Goal: Task Accomplishment & Management: Manage account settings

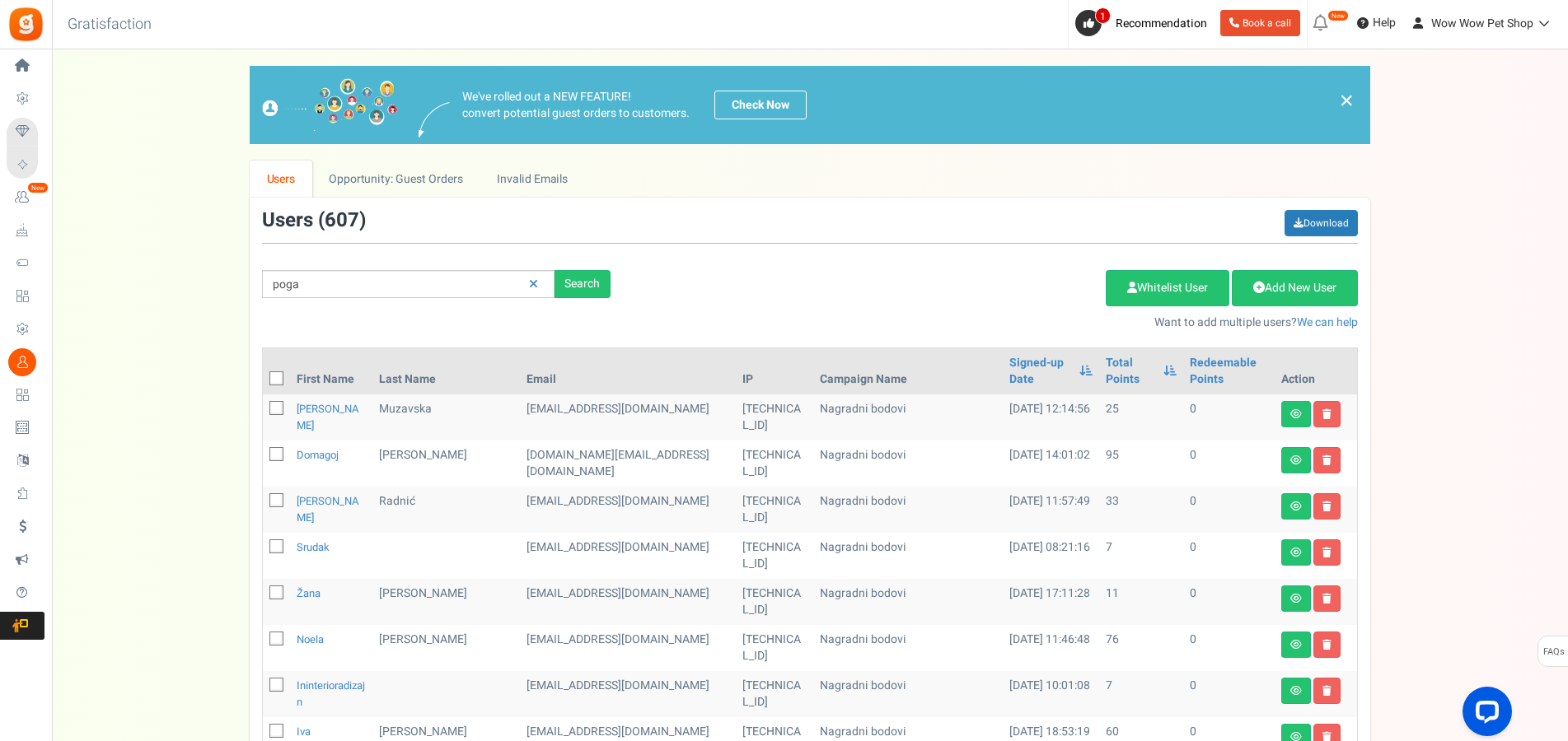
type input "poga"
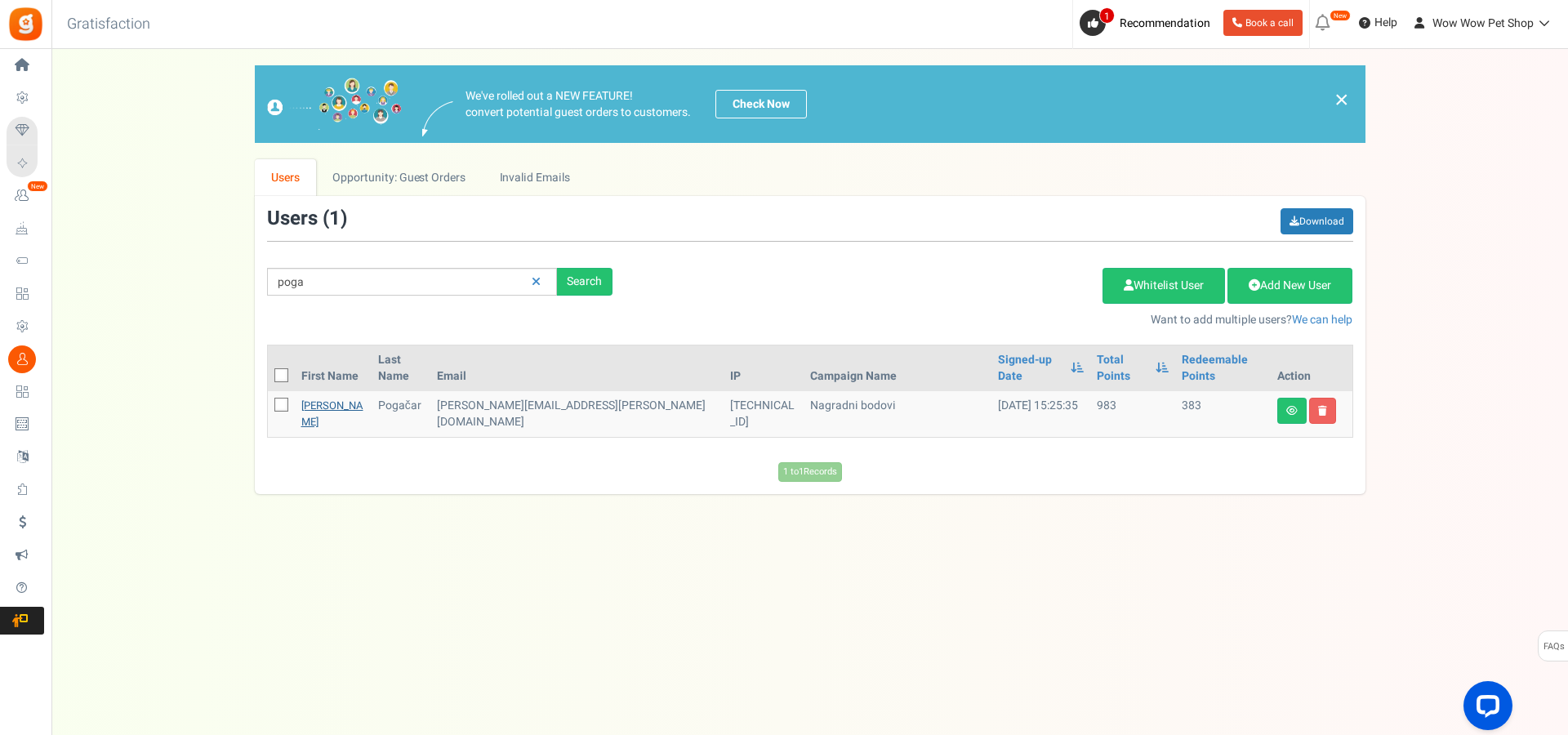
click at [313, 398] on link "[PERSON_NAME]" at bounding box center [332, 413] width 62 height 31
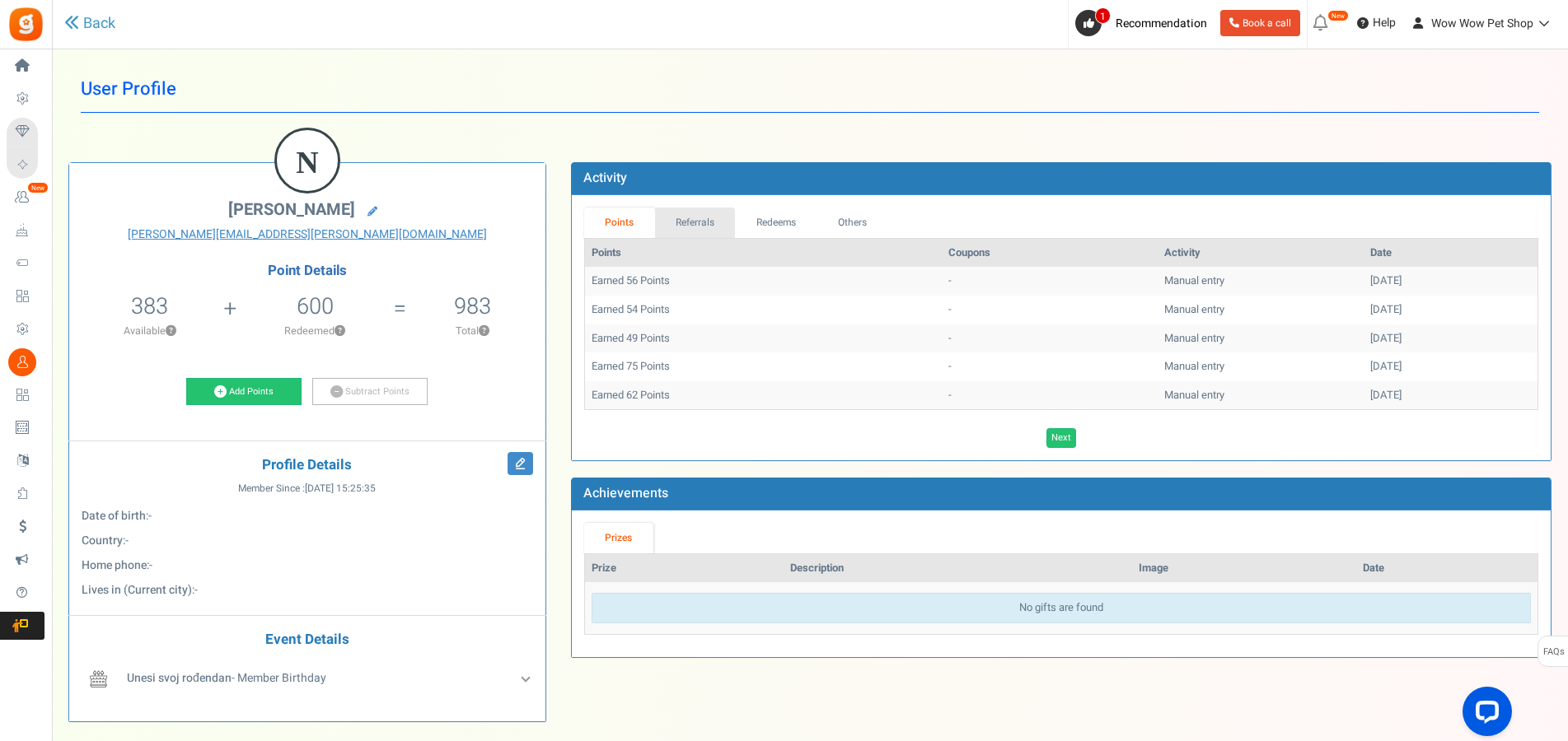
click at [690, 227] on link "Referrals" at bounding box center [696, 223] width 81 height 31
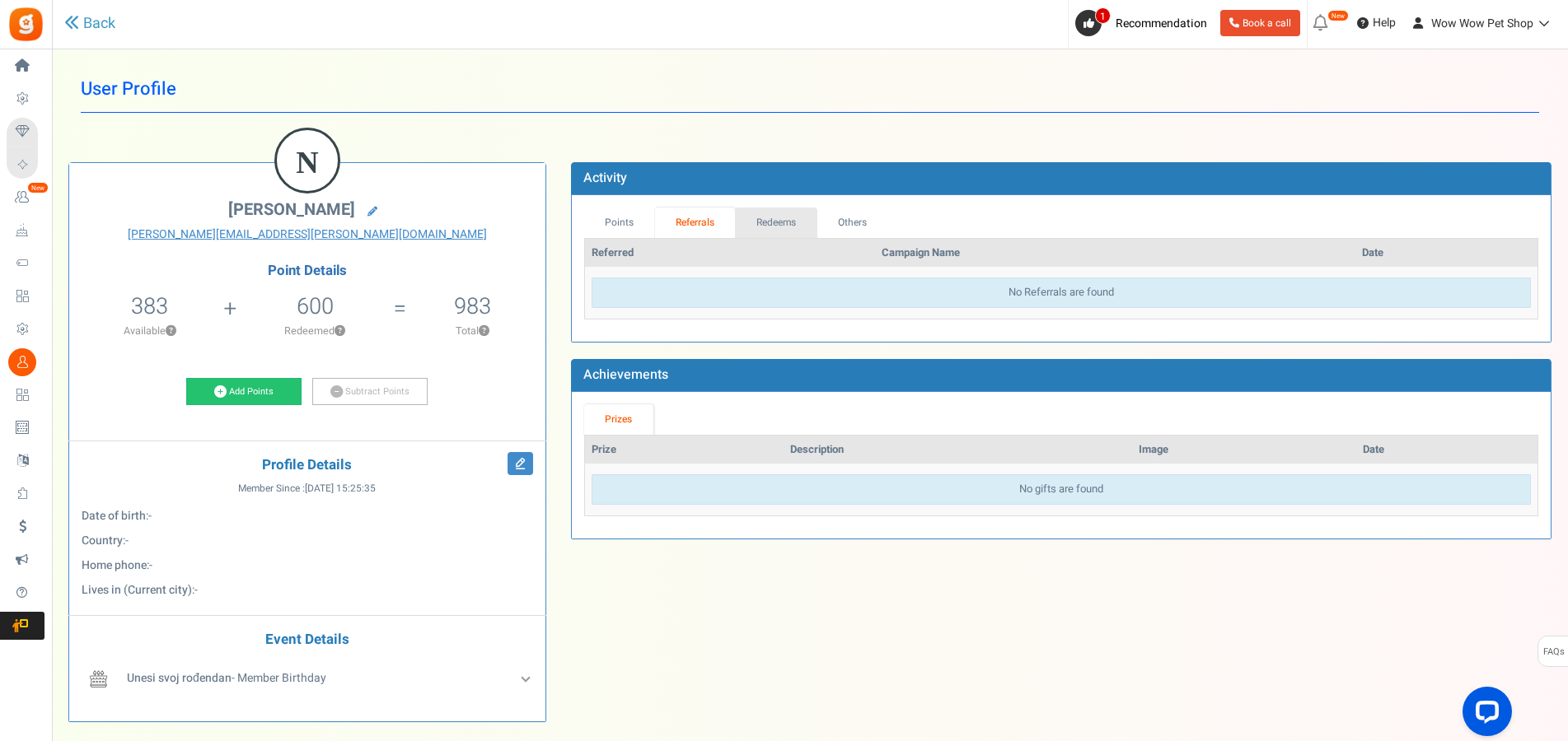
click at [763, 227] on link "Redeems" at bounding box center [776, 223] width 82 height 31
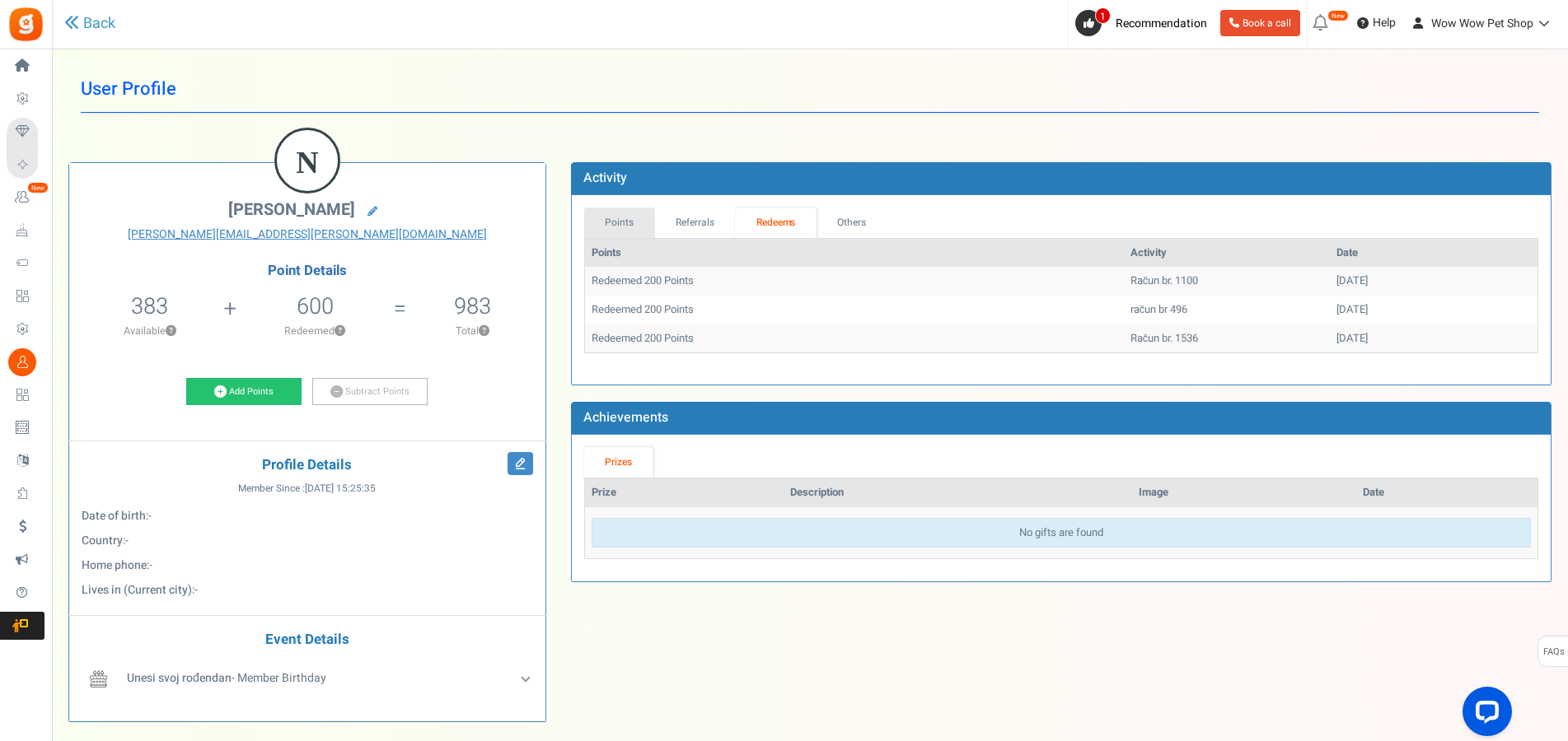
click at [613, 227] on link "Points" at bounding box center [619, 223] width 71 height 31
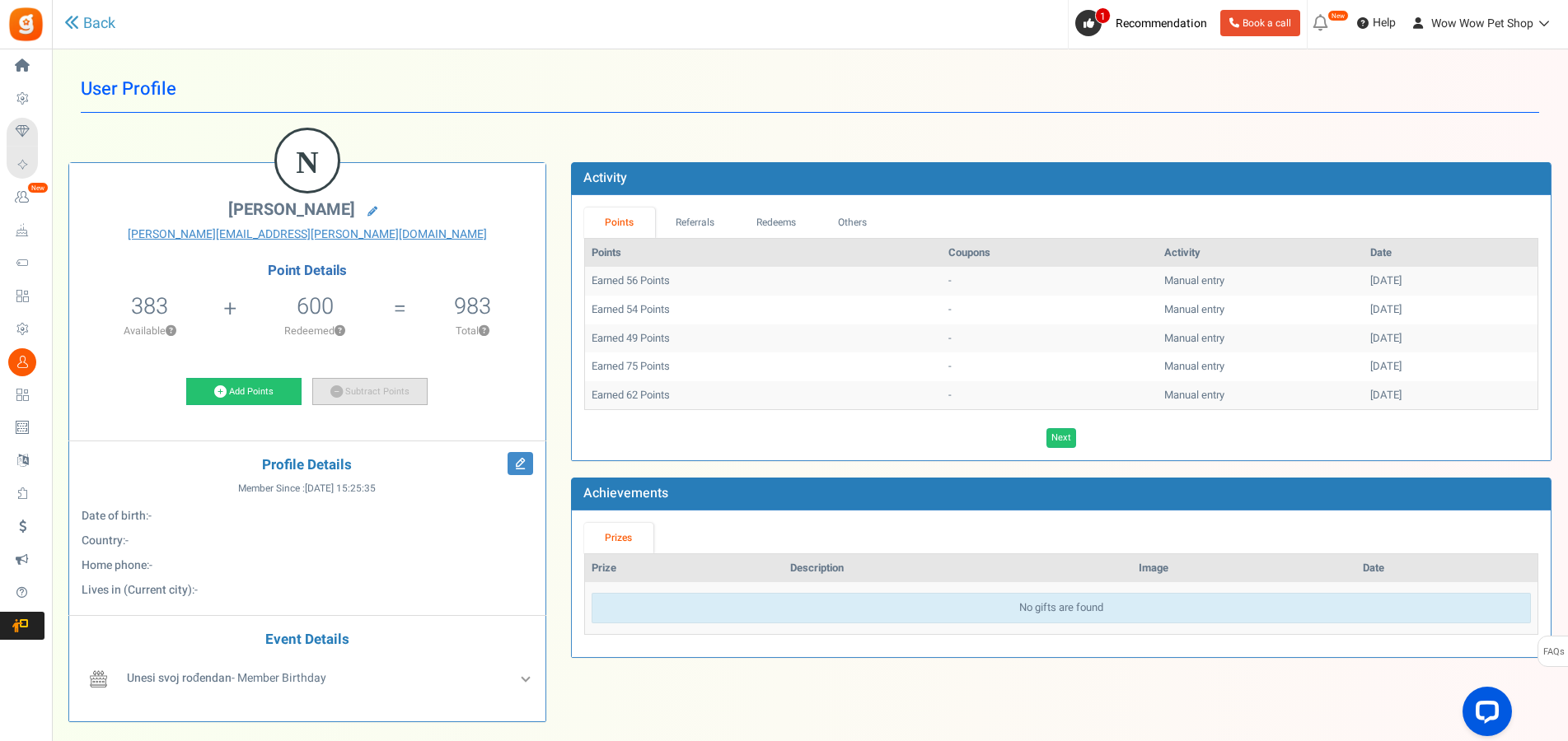
click at [372, 398] on link "Subtract Points" at bounding box center [370, 392] width 115 height 28
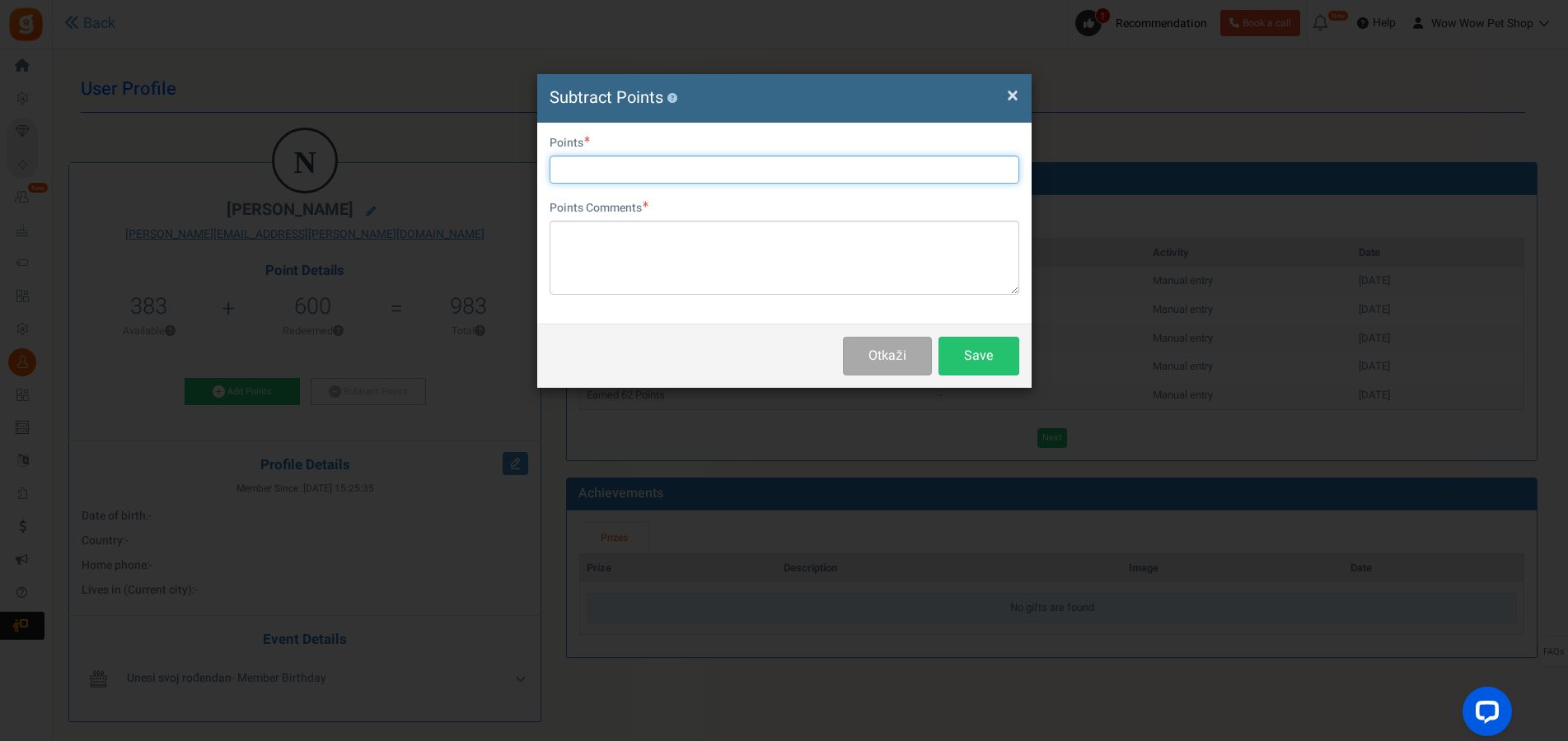
click at [576, 172] on input "text" at bounding box center [785, 170] width 470 height 28
type input "200"
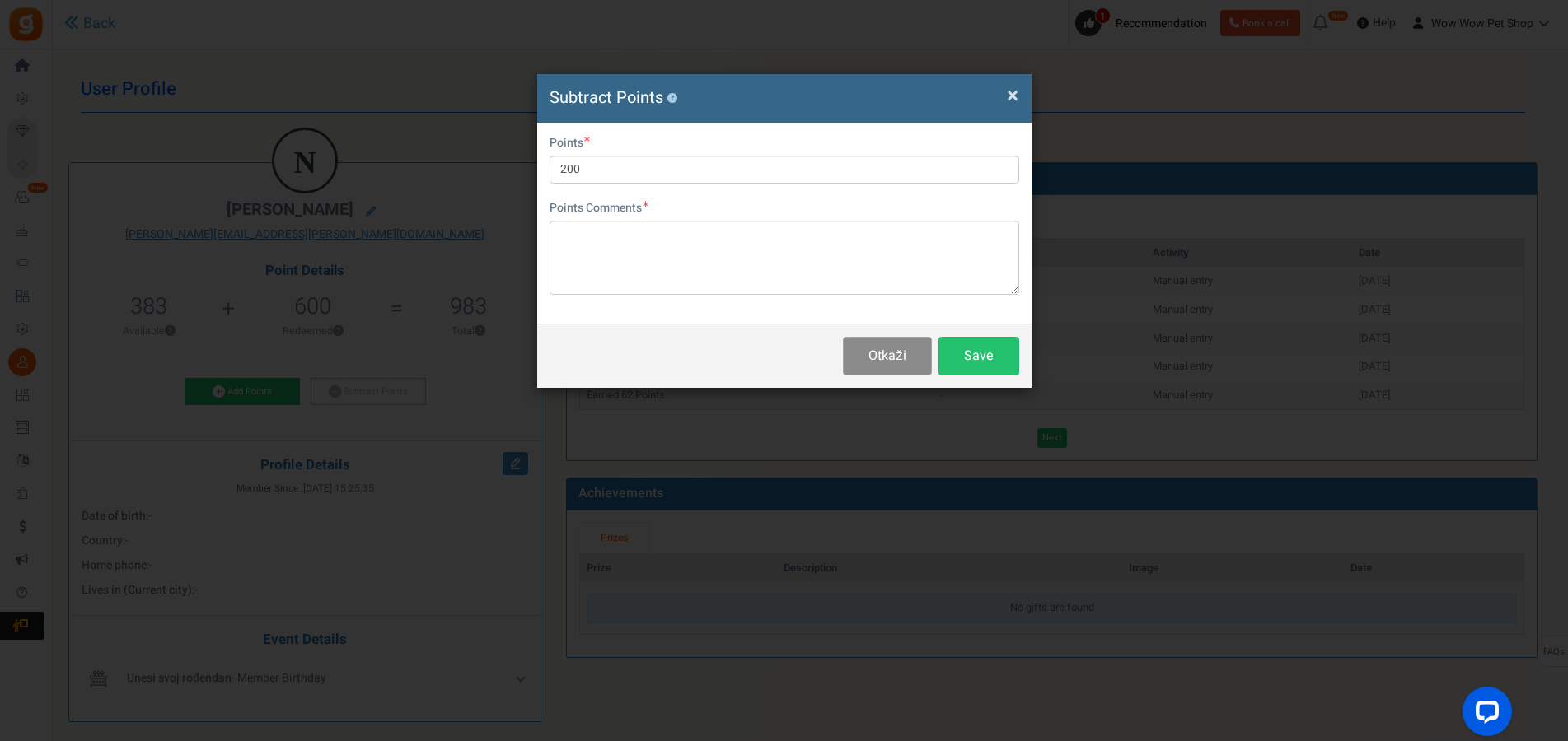
click at [860, 356] on button "Otkaži" at bounding box center [887, 356] width 88 height 39
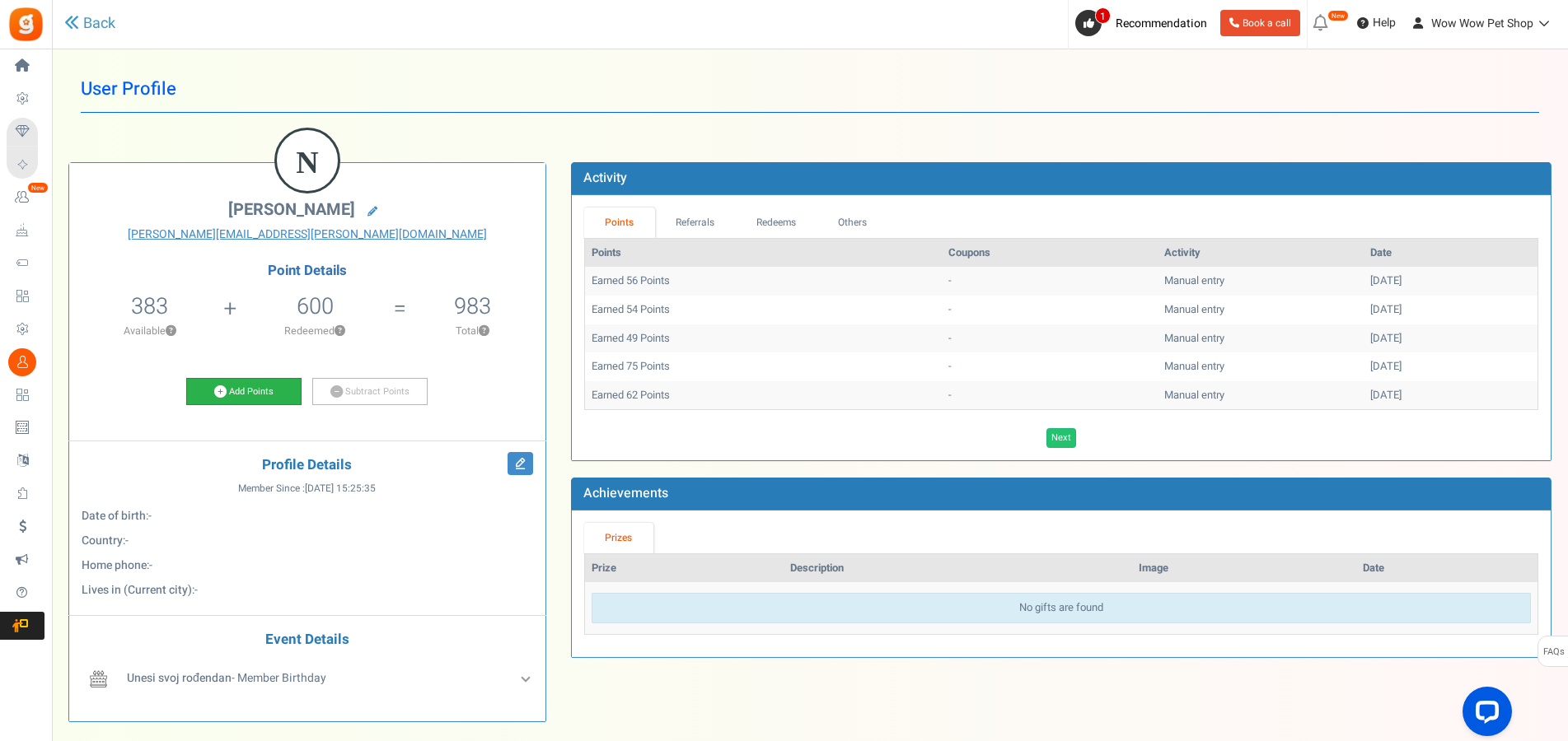
click at [245, 404] on link "Add Points" at bounding box center [244, 392] width 115 height 28
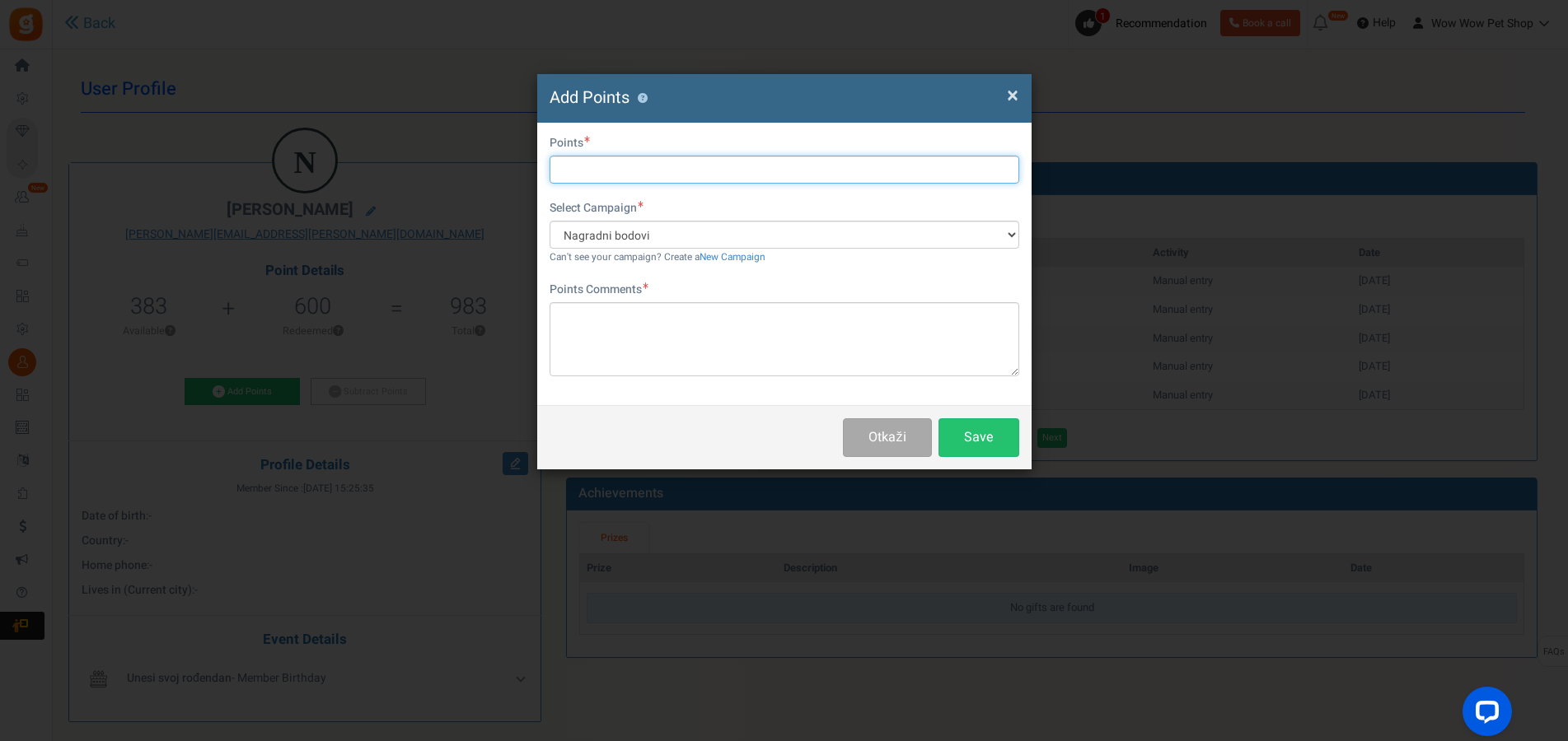
click at [572, 166] on input "text" at bounding box center [785, 170] width 470 height 28
type input "73"
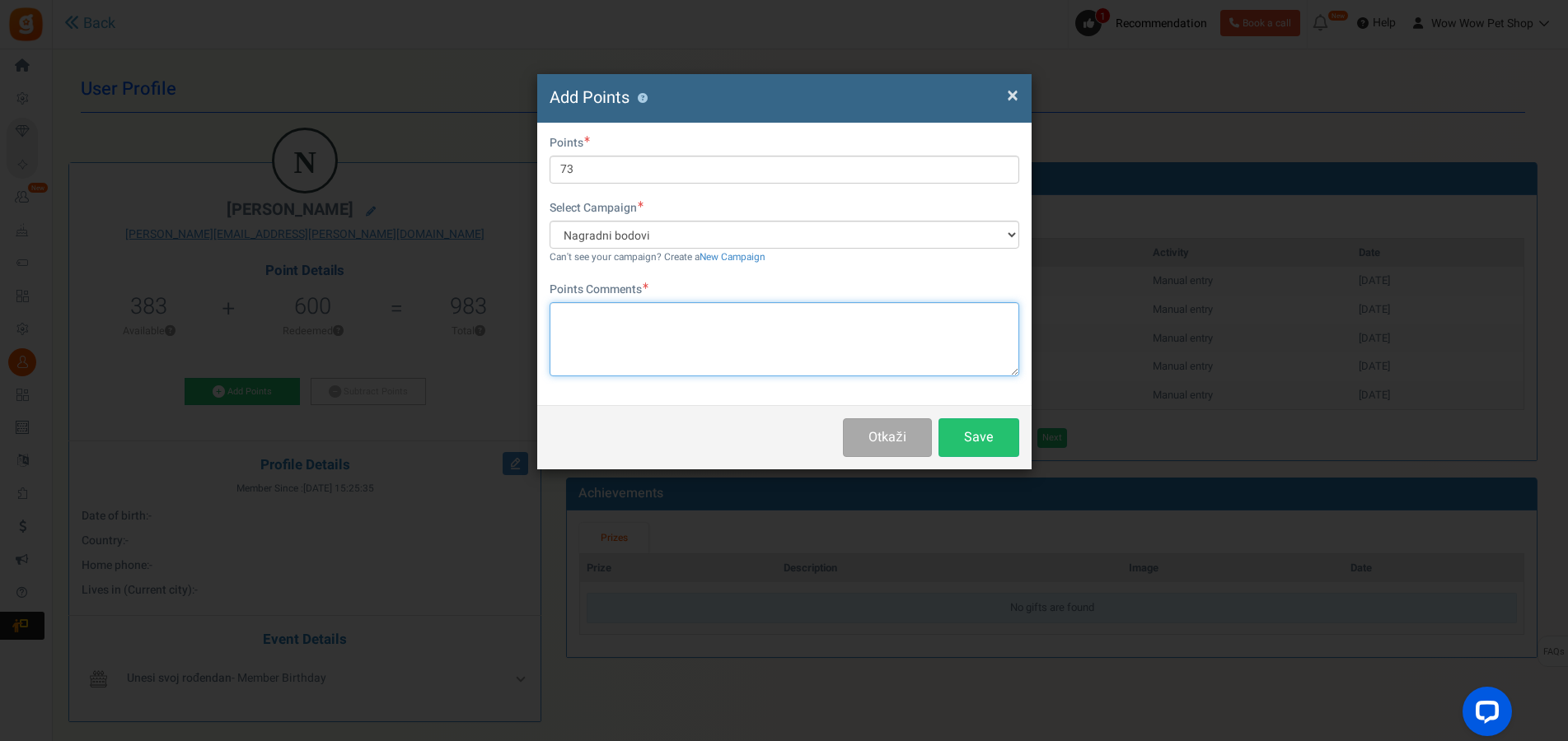
click at [672, 323] on textarea at bounding box center [785, 340] width 470 height 74
click at [678, 301] on div "Points Comments Račun br. Char(s) : 0 Allows basic HTML" at bounding box center [785, 329] width 470 height 94
click at [684, 323] on textarea "Račun br." at bounding box center [785, 340] width 470 height 74
click at [704, 335] on textarea "Račun br. 1579" at bounding box center [785, 340] width 470 height 74
type textarea "Račun br. 1579"
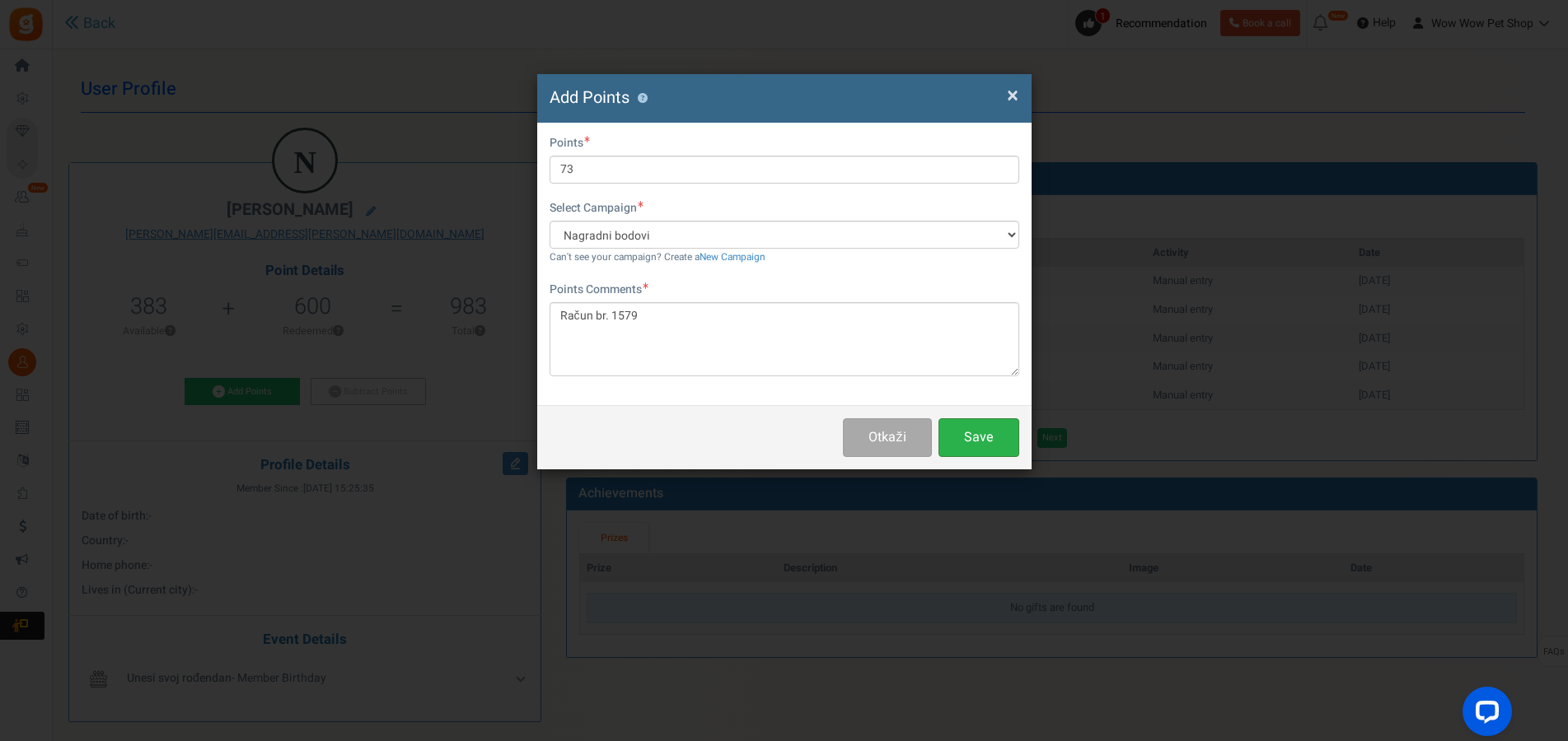
click at [973, 428] on button "Save" at bounding box center [979, 437] width 81 height 39
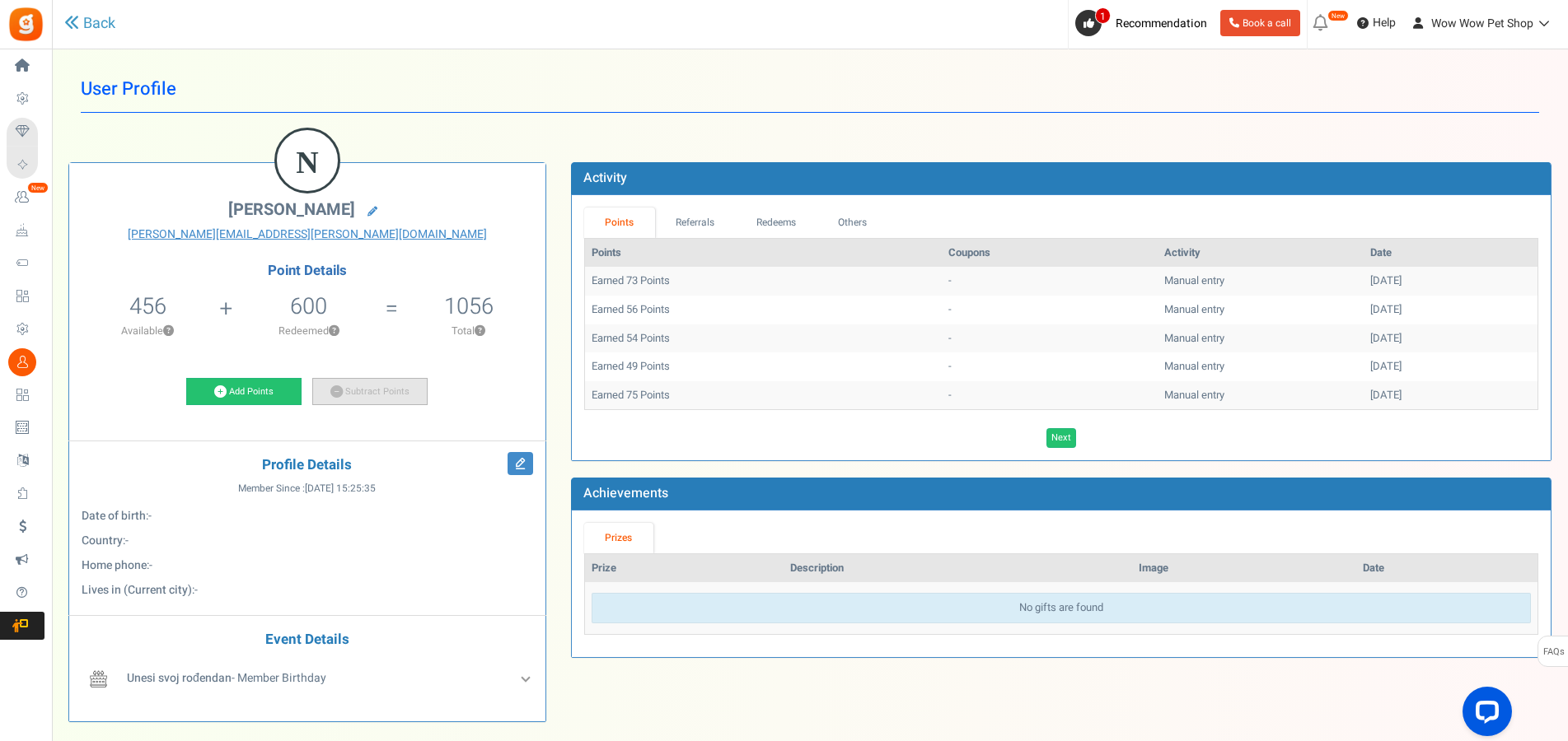
click at [345, 399] on link "Subtract Points" at bounding box center [370, 392] width 115 height 28
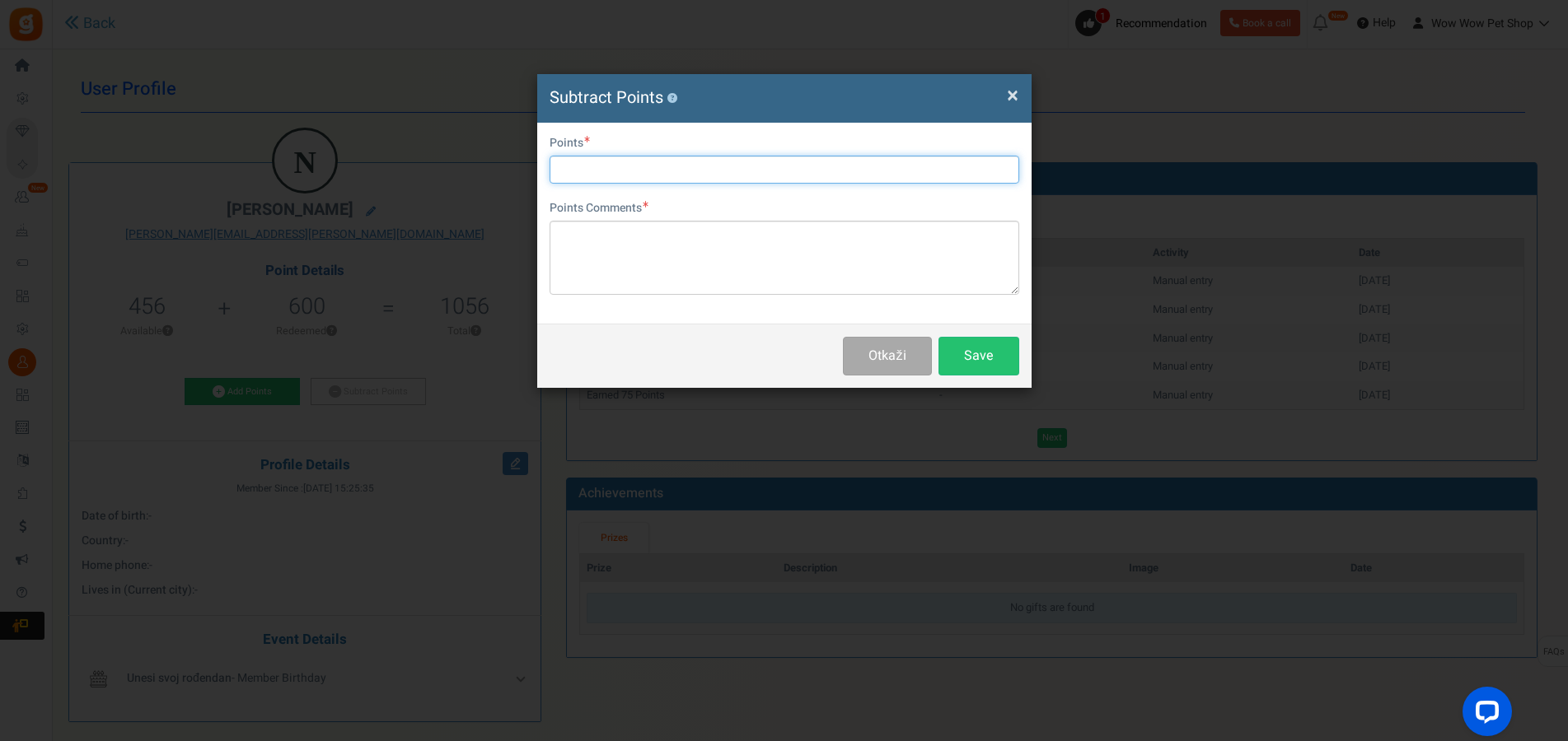
click at [591, 175] on input "text" at bounding box center [785, 170] width 470 height 28
type input "200"
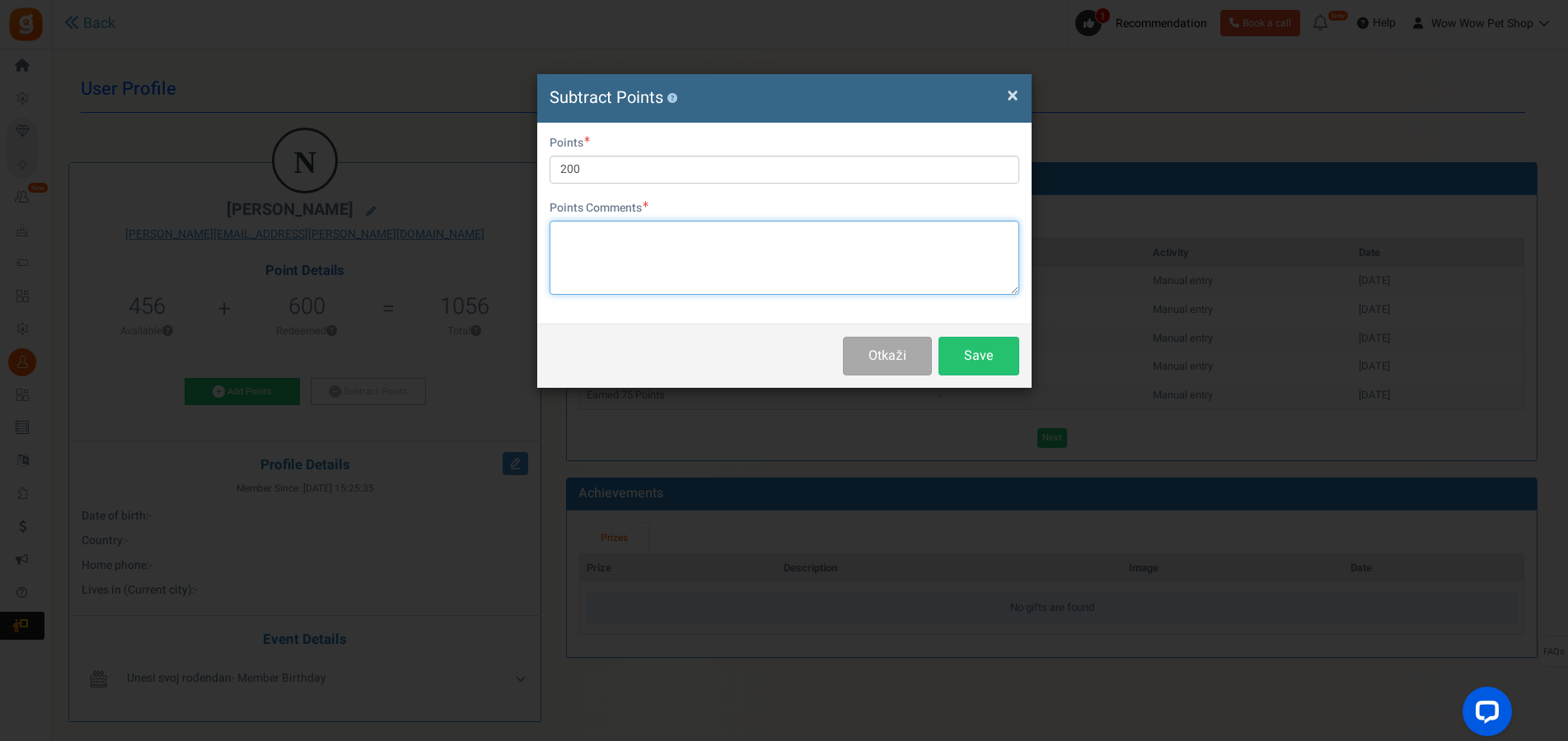
click at [598, 260] on textarea at bounding box center [785, 257] width 470 height 74
paste textarea "Račun br. 1579"
type textarea "Račun br. 1579"
click at [956, 358] on button "Save" at bounding box center [979, 356] width 81 height 39
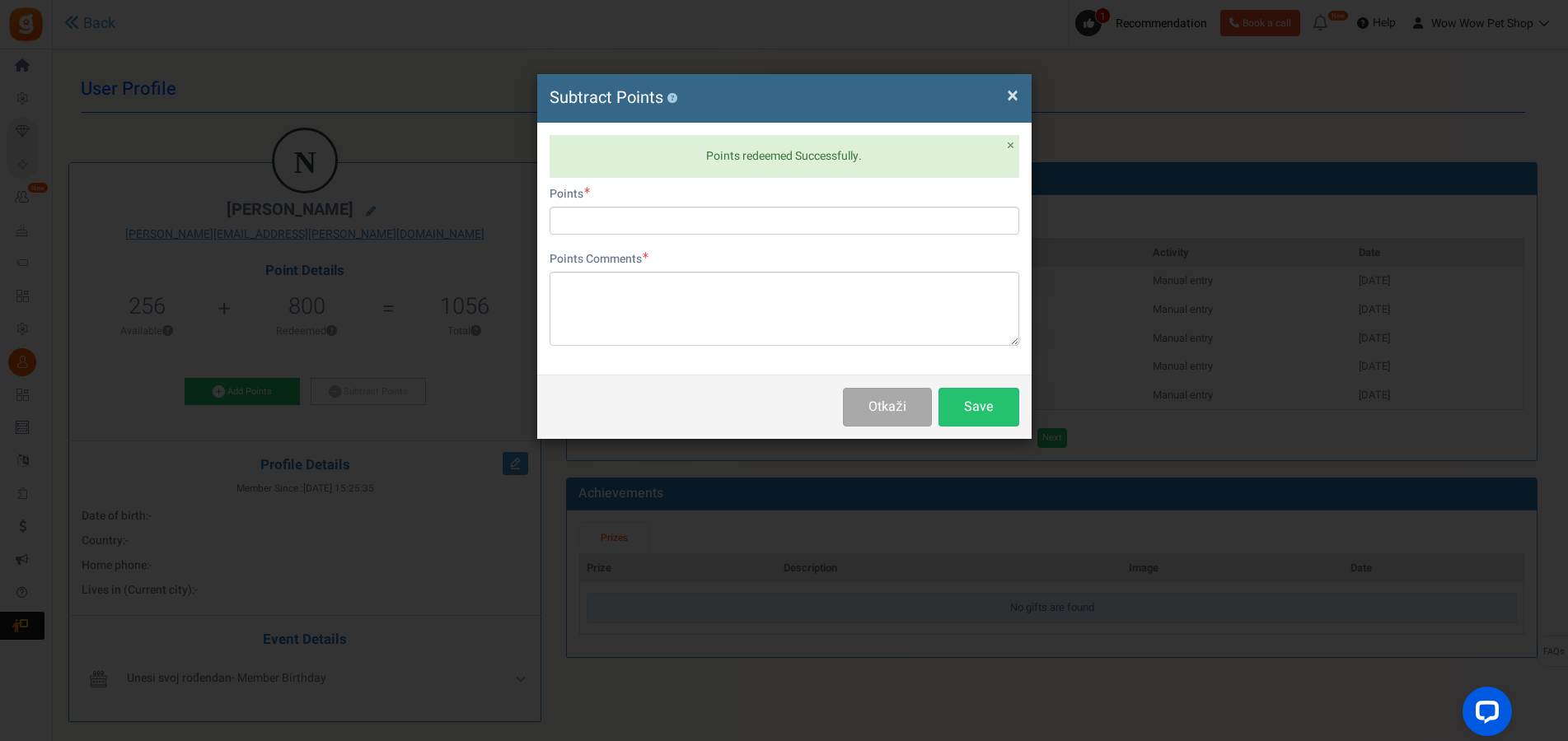
click at [1011, 88] on span "×" at bounding box center [1012, 95] width 11 height 32
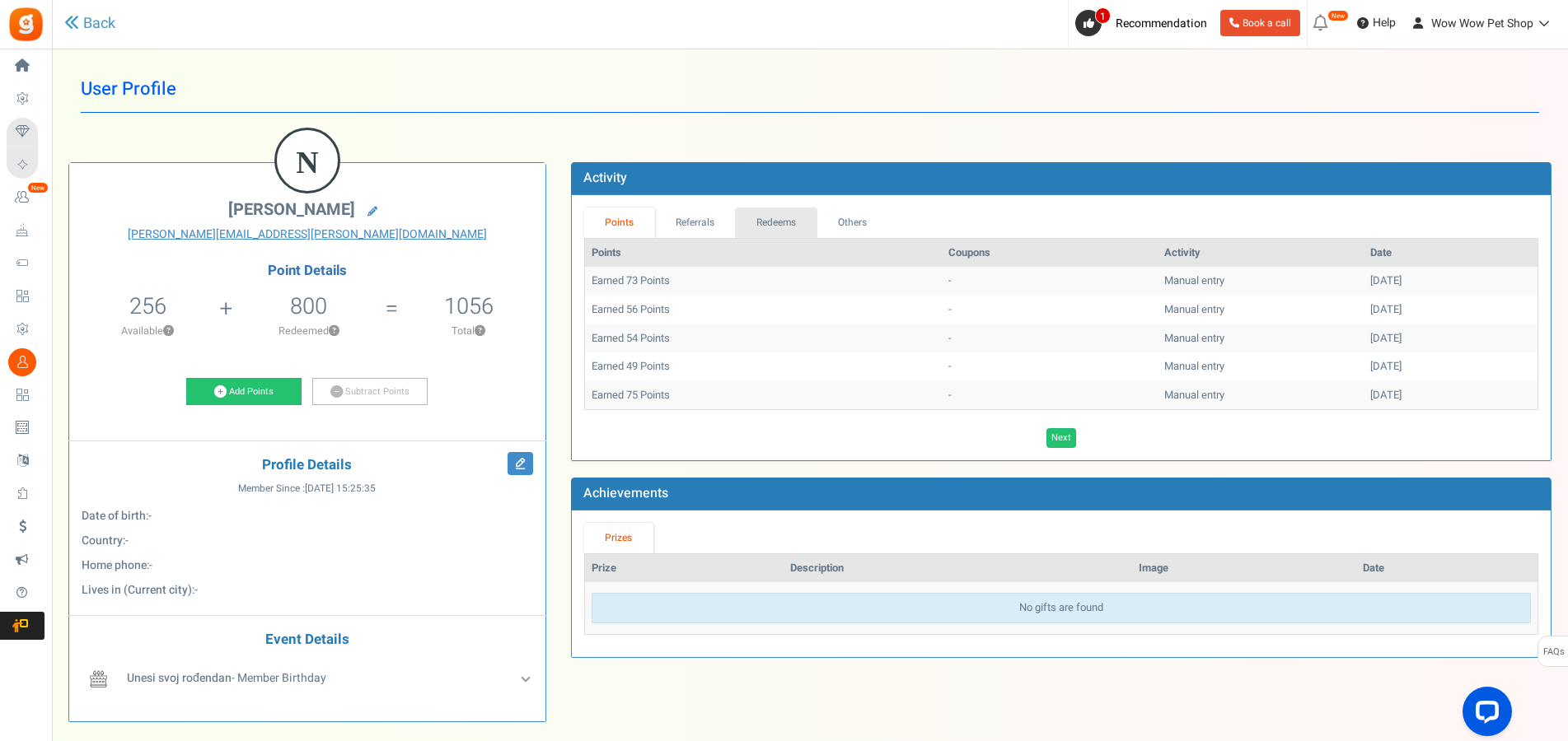
click at [796, 211] on link "Redeems" at bounding box center [776, 223] width 82 height 31
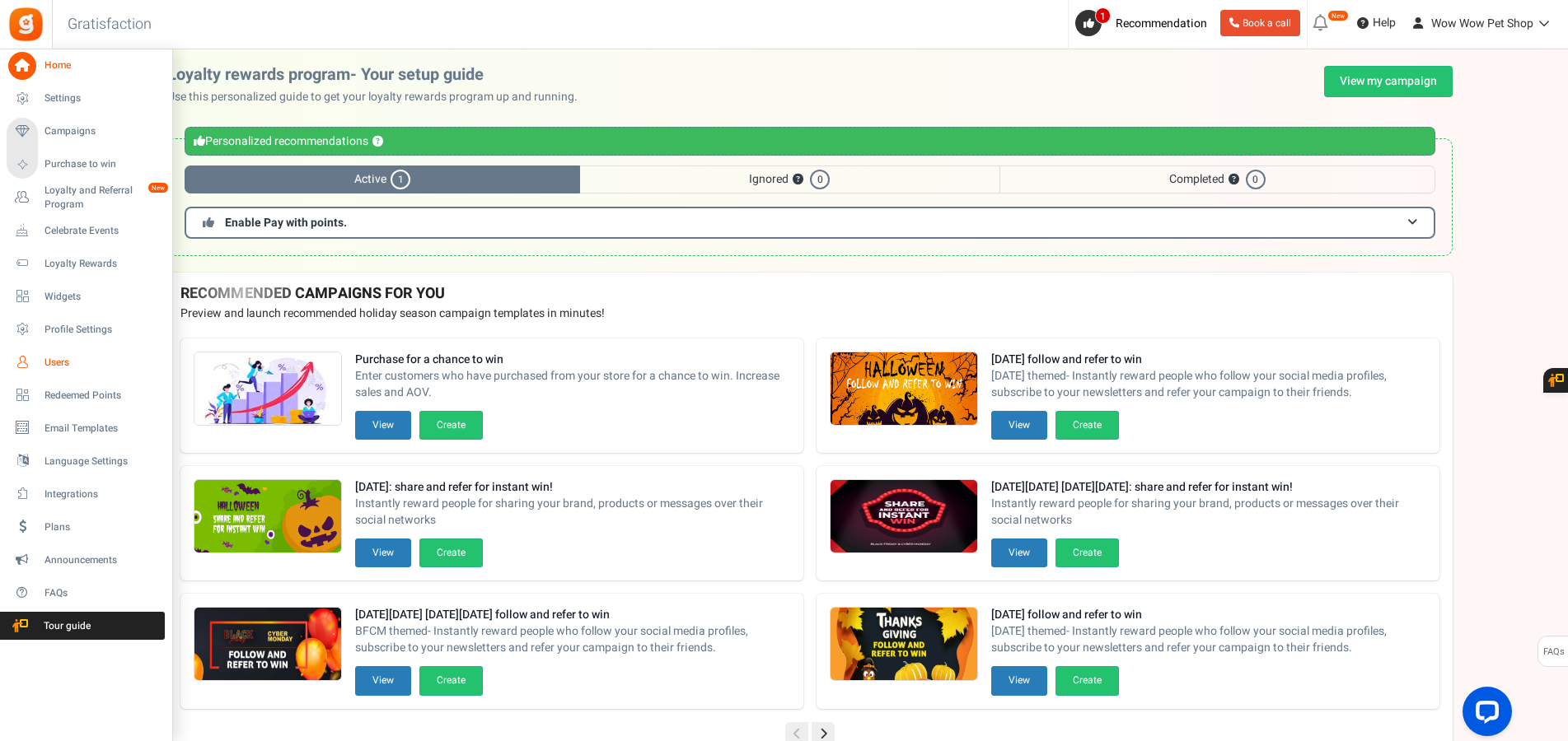
click at [21, 364] on icon at bounding box center [22, 362] width 28 height 28
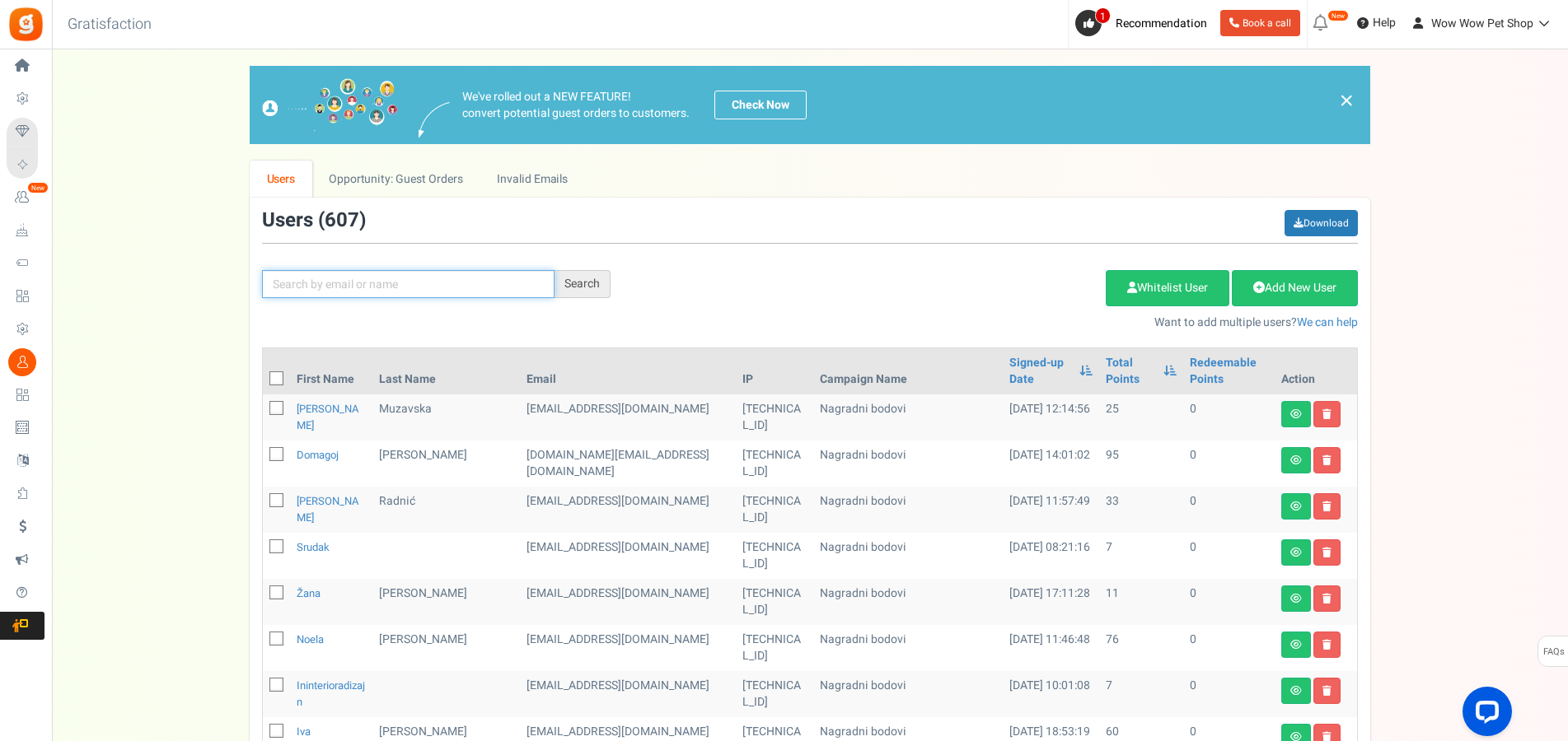
click at [420, 277] on input "text" at bounding box center [407, 284] width 292 height 28
type input "zanella"
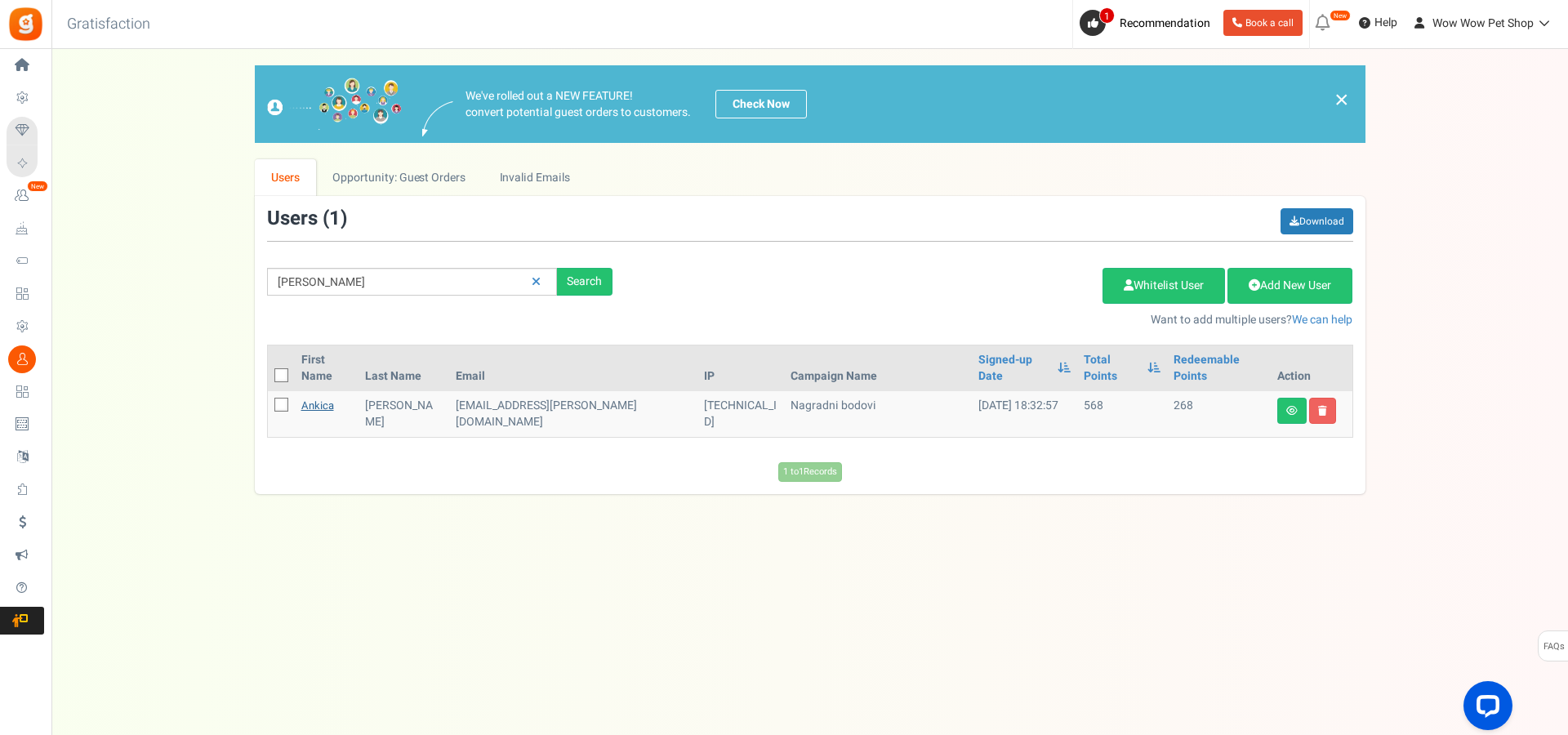
click at [332, 398] on link "Ankica" at bounding box center [317, 406] width 32 height 15
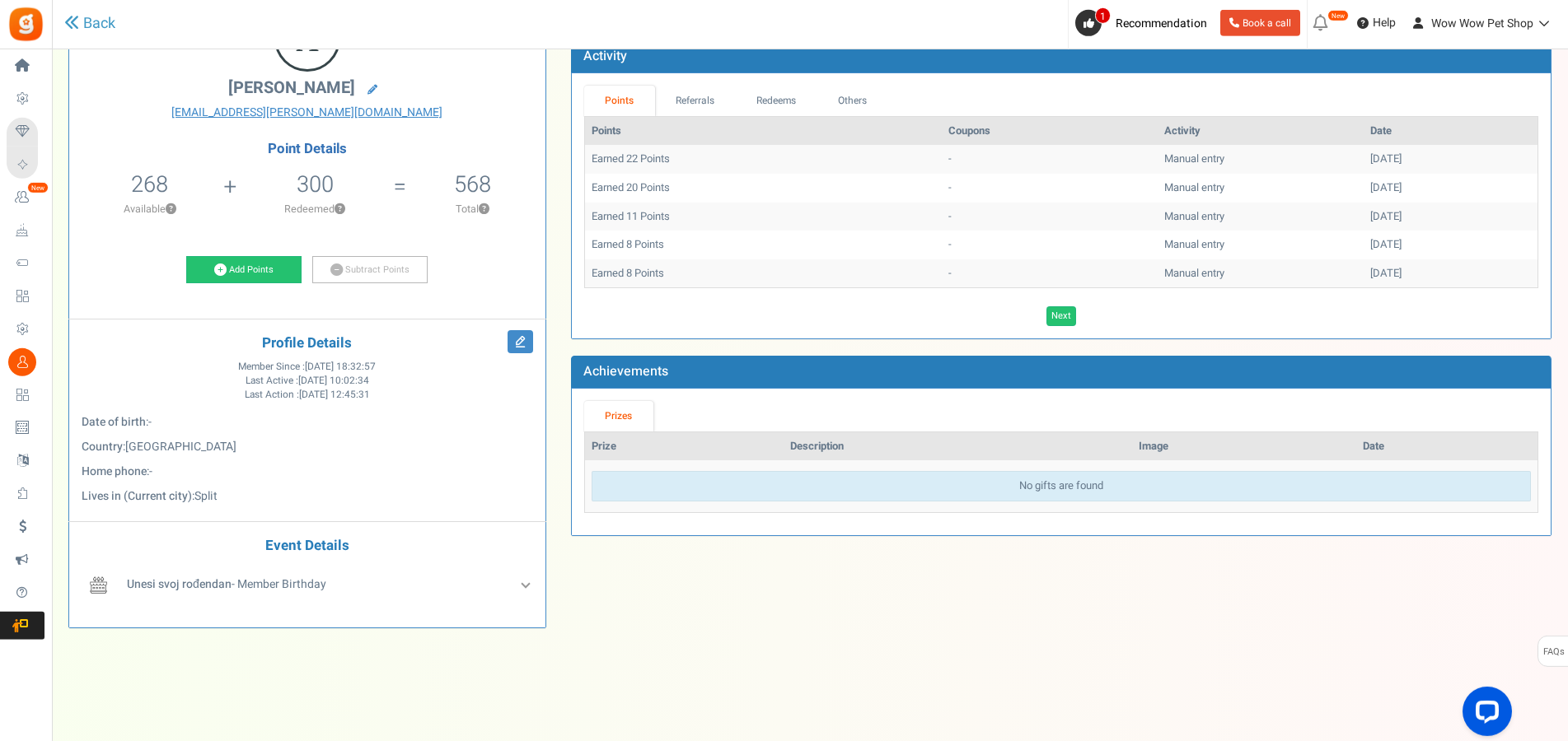
scroll to position [125, 0]
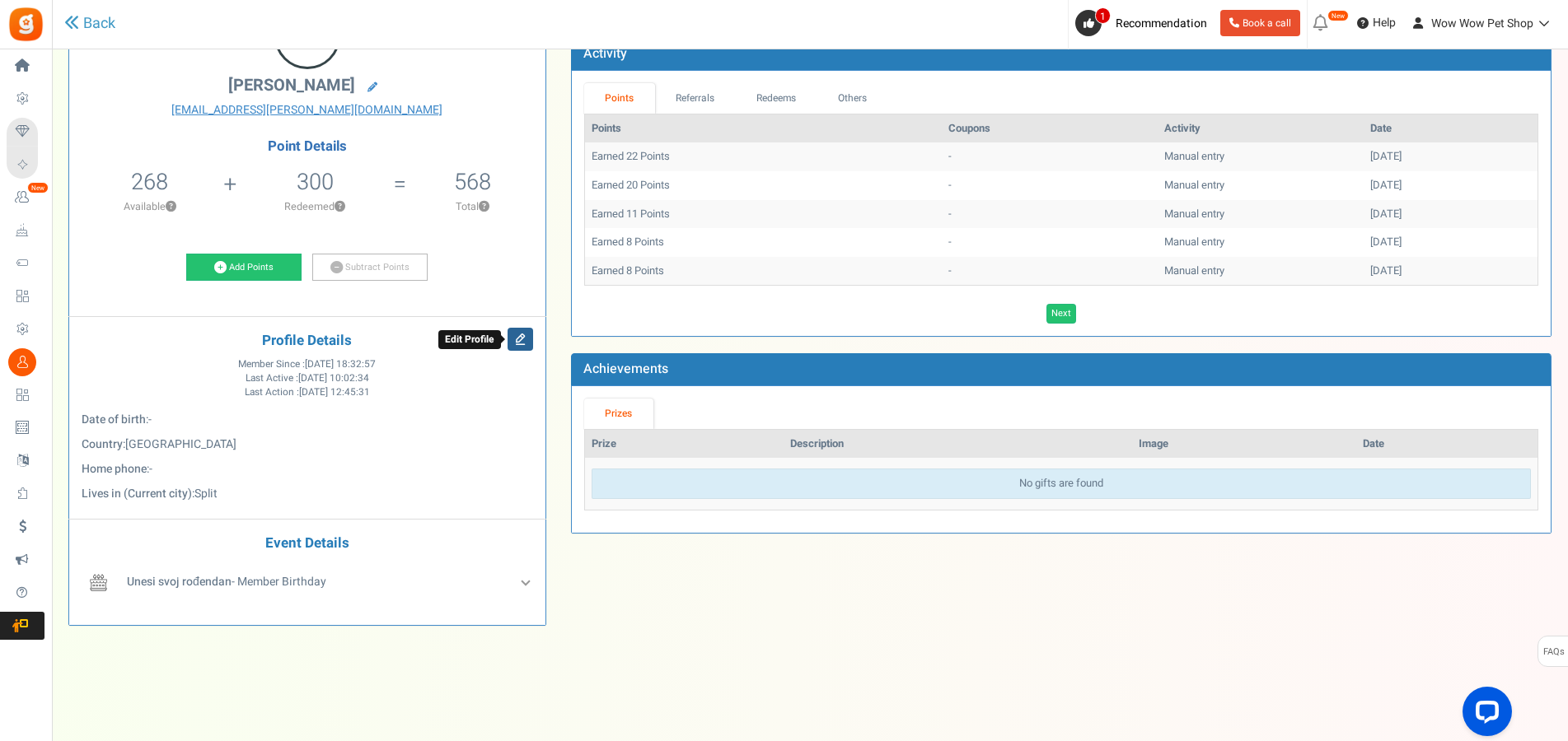
click at [514, 342] on icon at bounding box center [521, 339] width 26 height 23
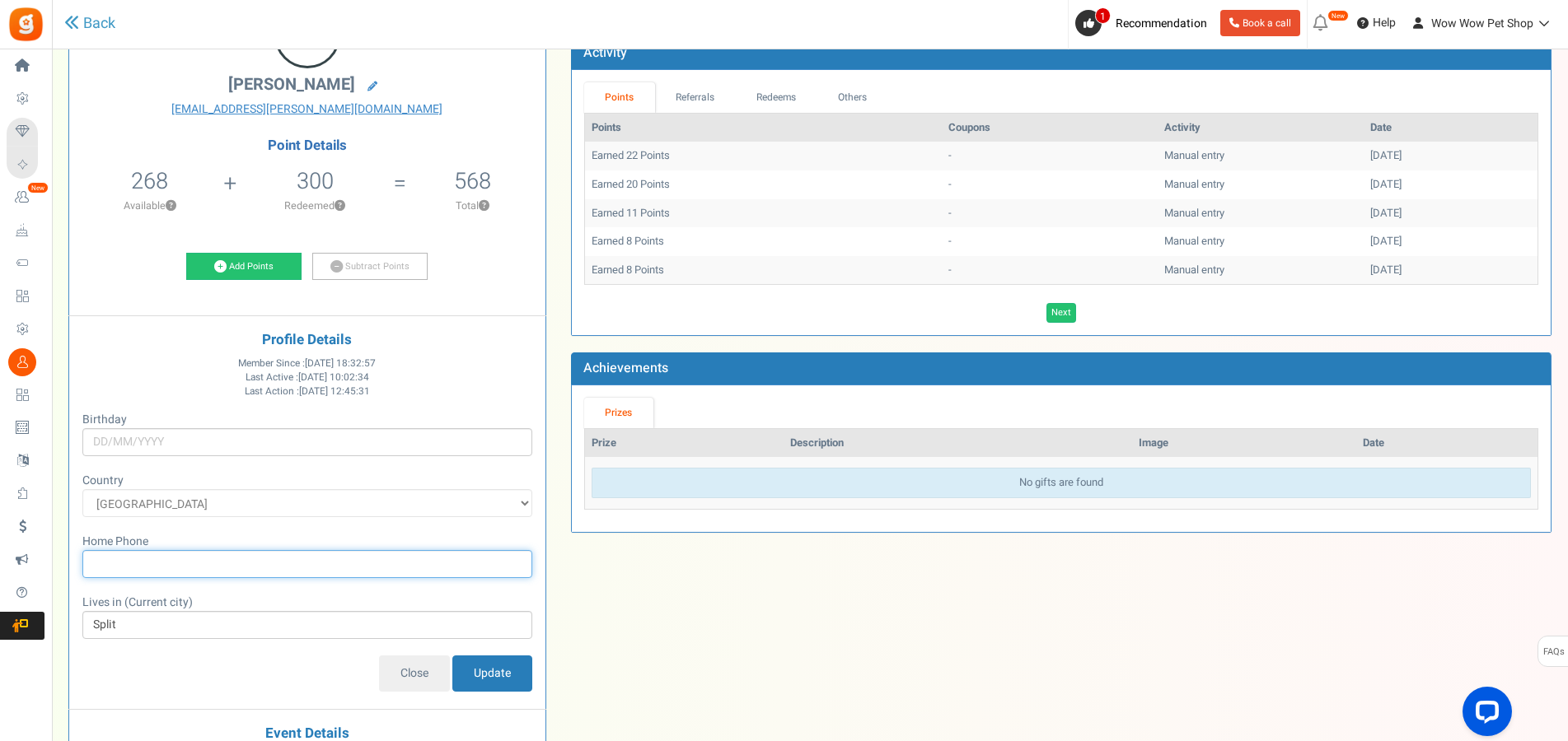
click at [194, 562] on input "text" at bounding box center [307, 564] width 449 height 28
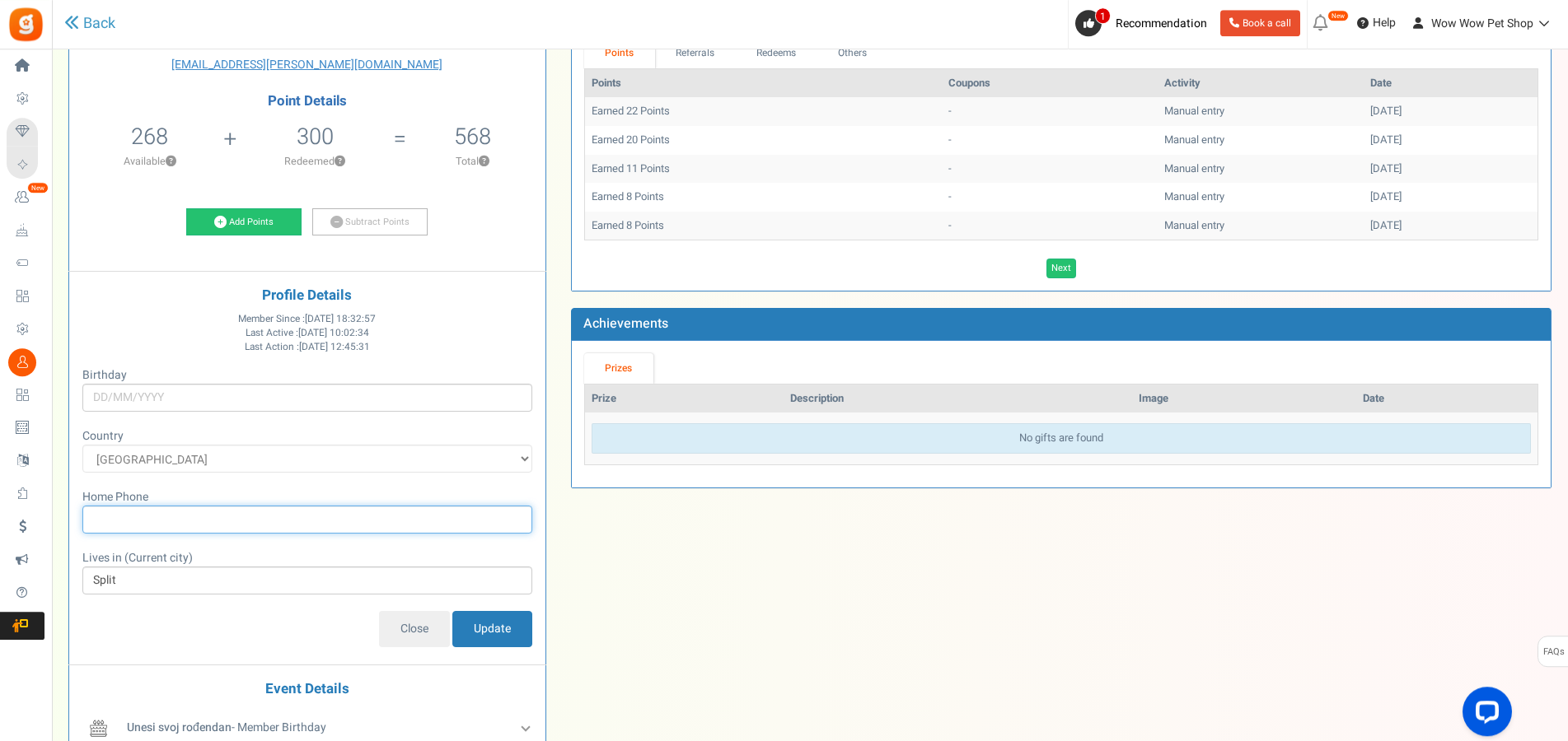
scroll to position [209, 0]
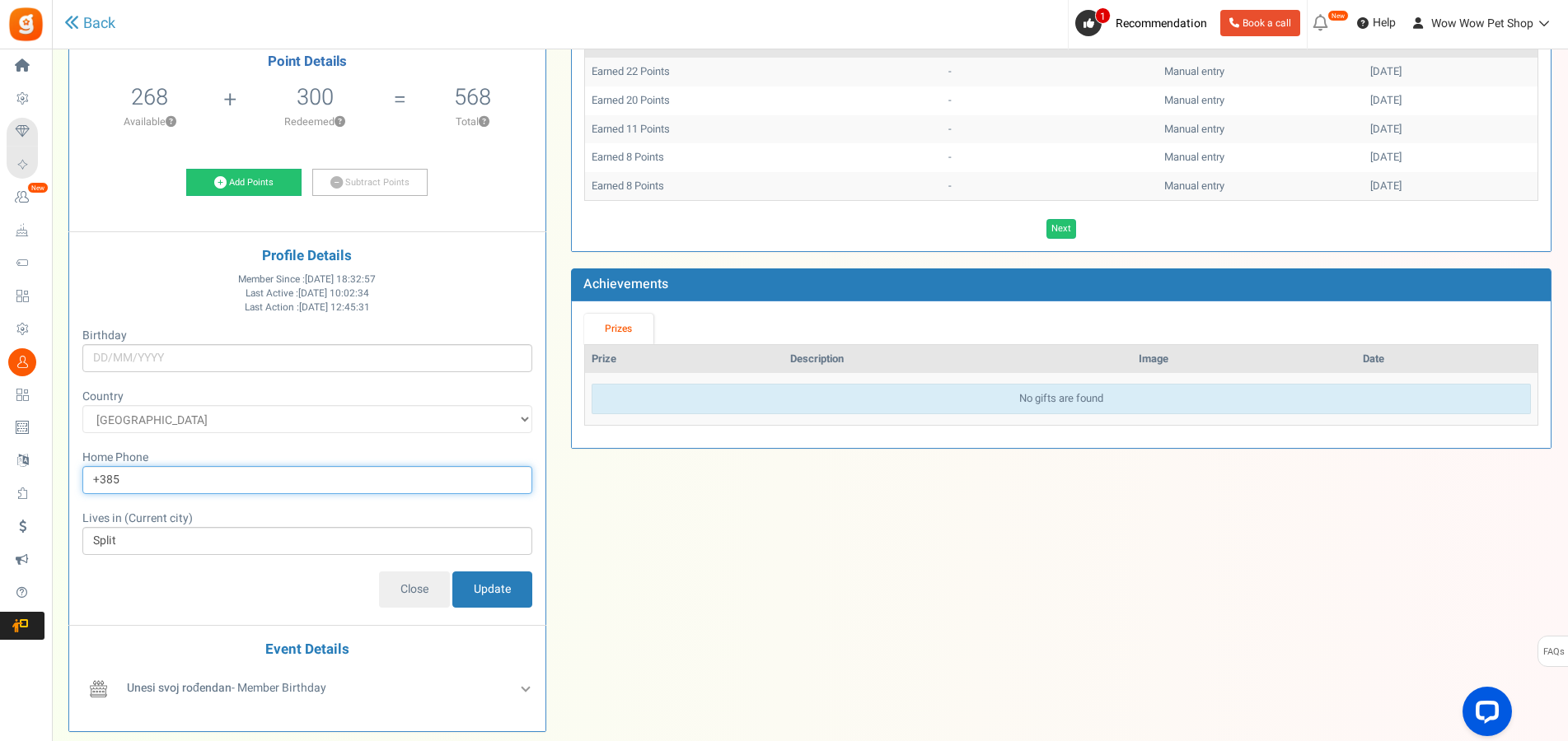
drag, startPoint x: 148, startPoint y: 485, endPoint x: 0, endPoint y: 479, distance: 148.1
click at [82, 479] on input "+385" at bounding box center [307, 480] width 449 height 28
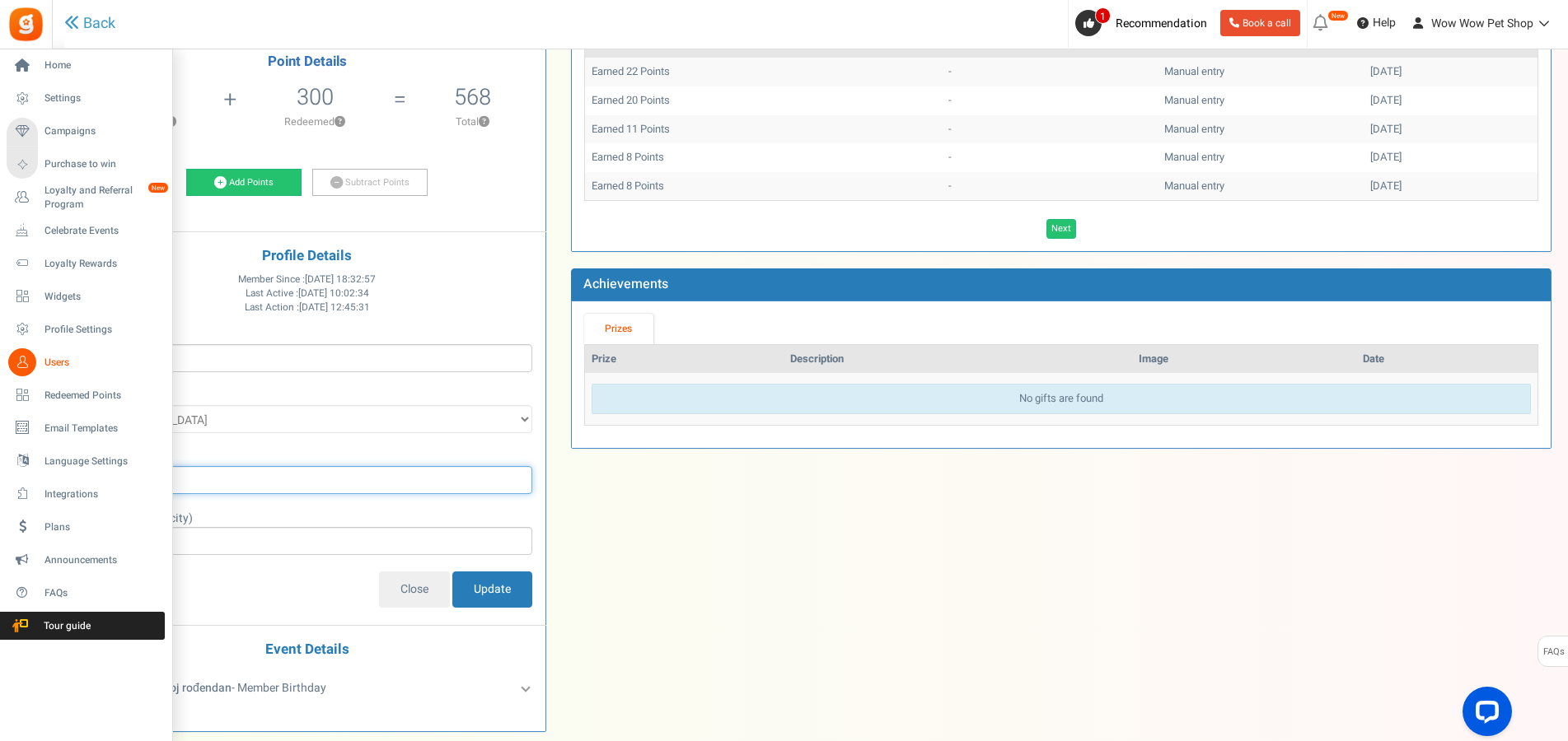
paste input "914631365"
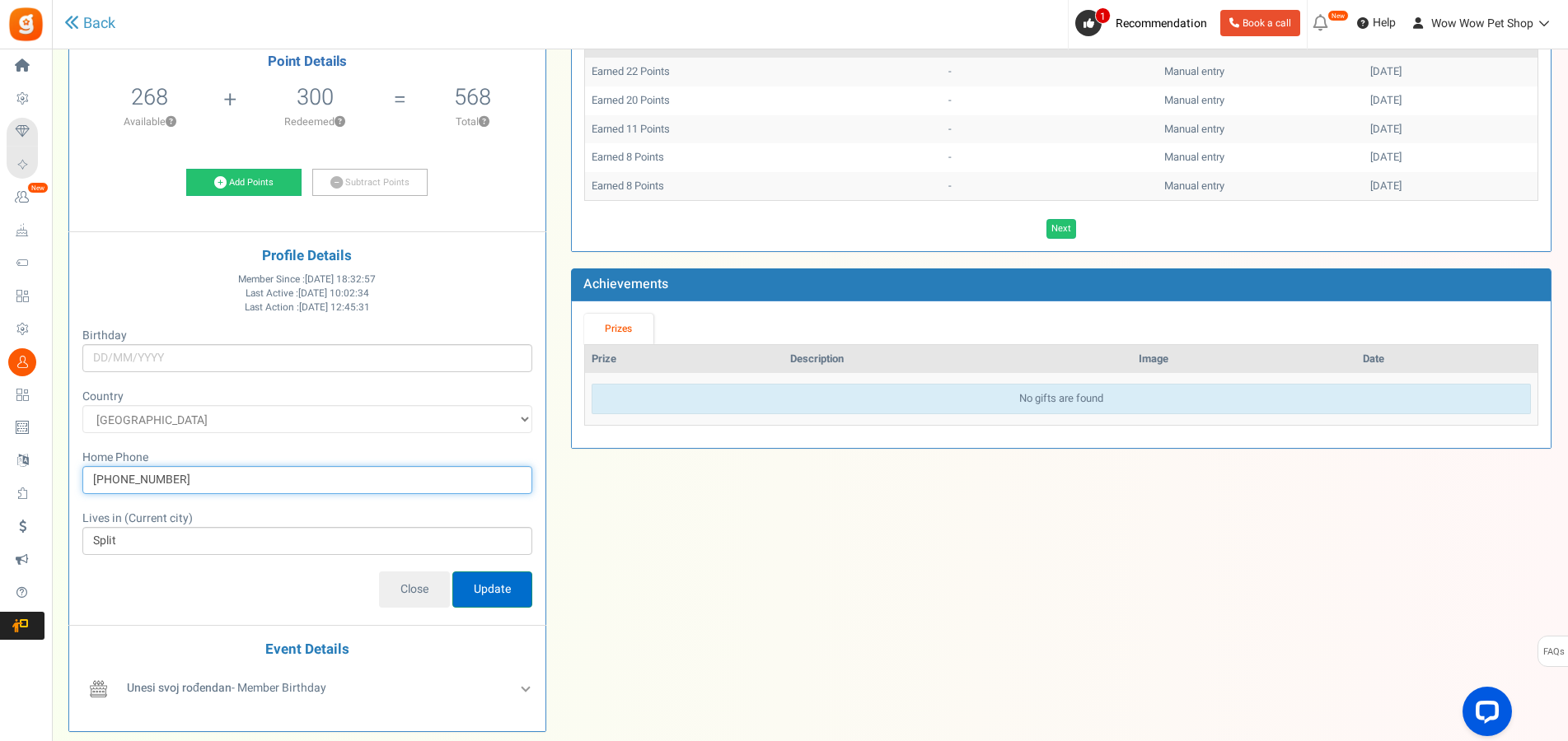
type input "+385914631365"
click at [470, 589] on input "Update" at bounding box center [492, 590] width 80 height 36
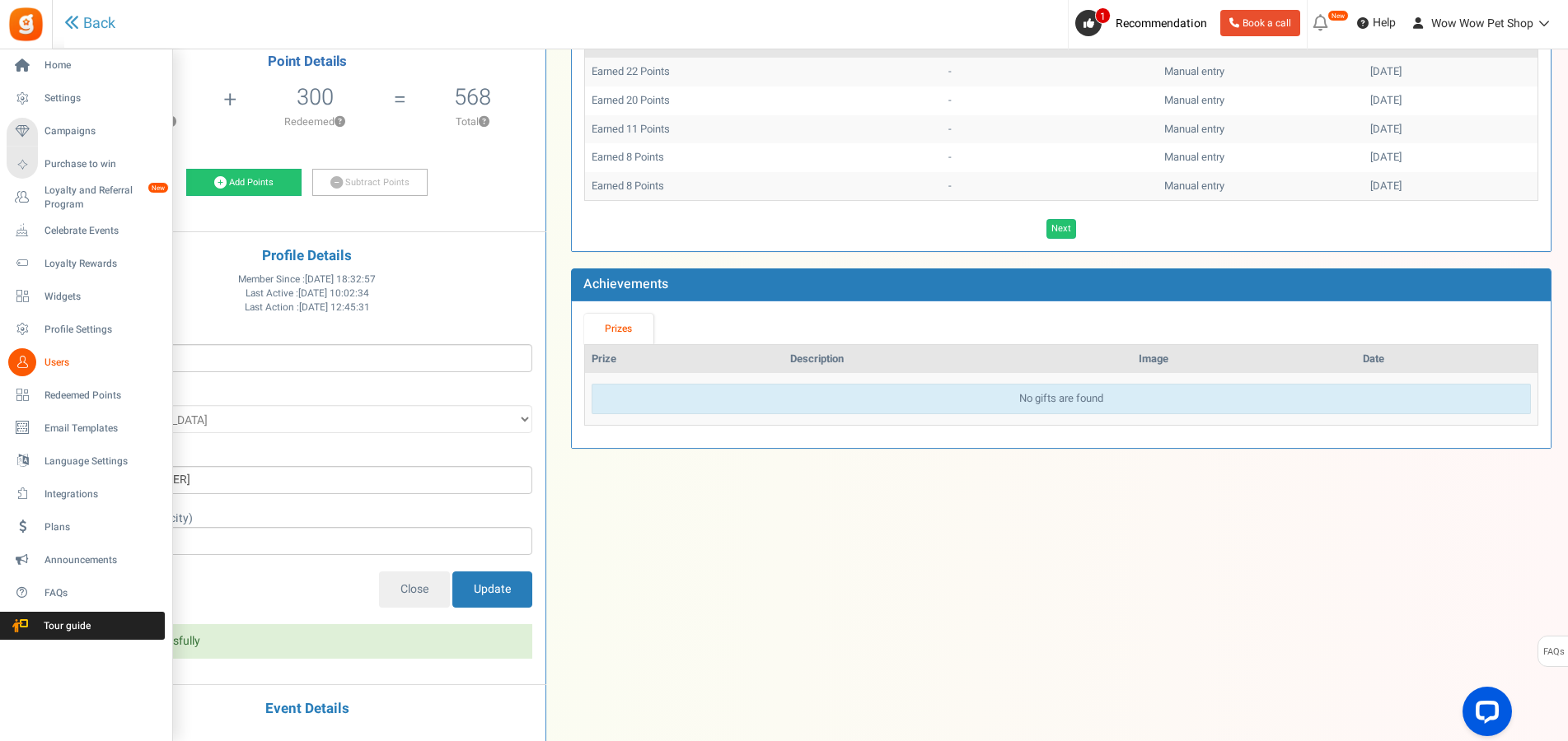
click at [32, 364] on icon at bounding box center [22, 362] width 28 height 28
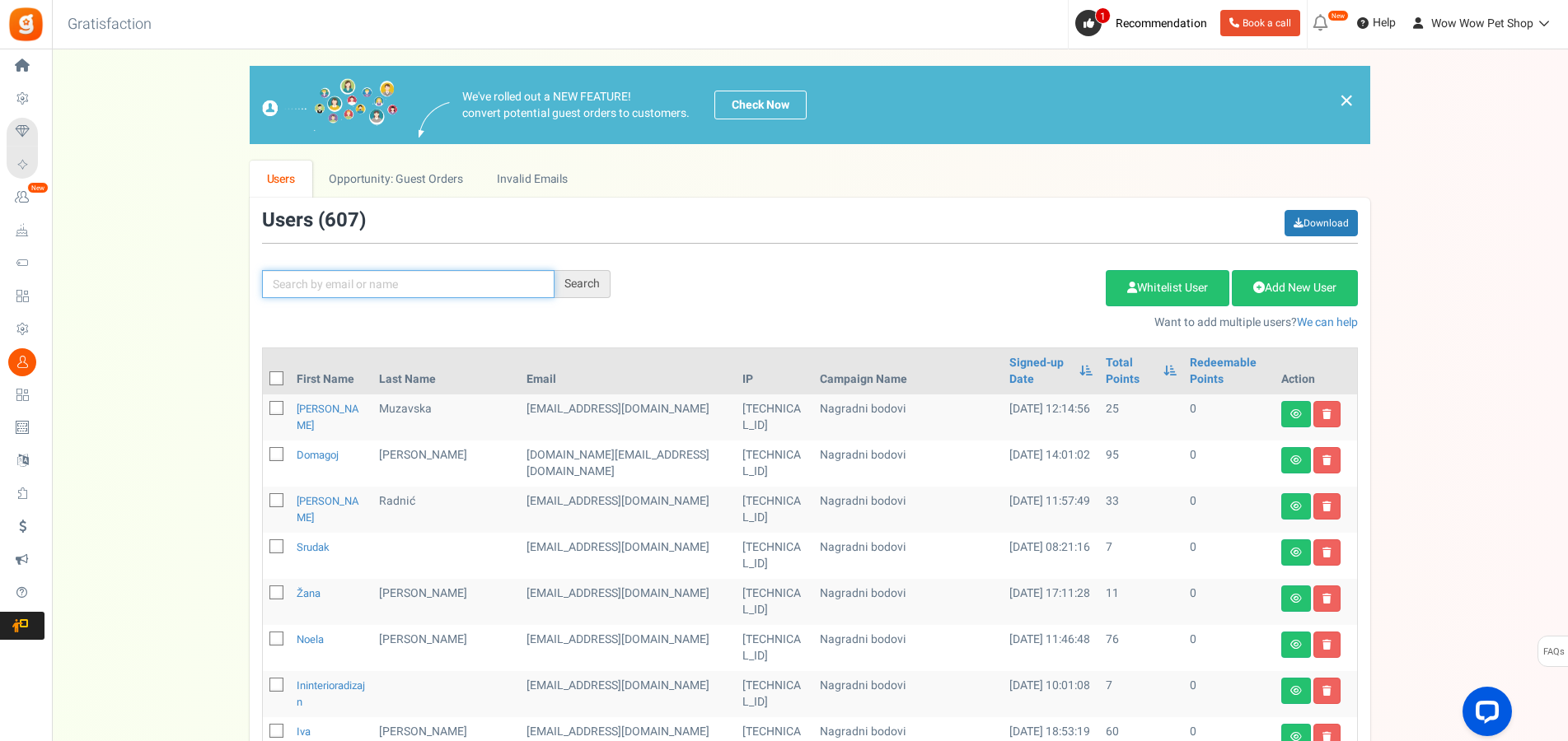
click at [442, 286] on input "text" at bounding box center [407, 284] width 292 height 28
type input "bošnjak"
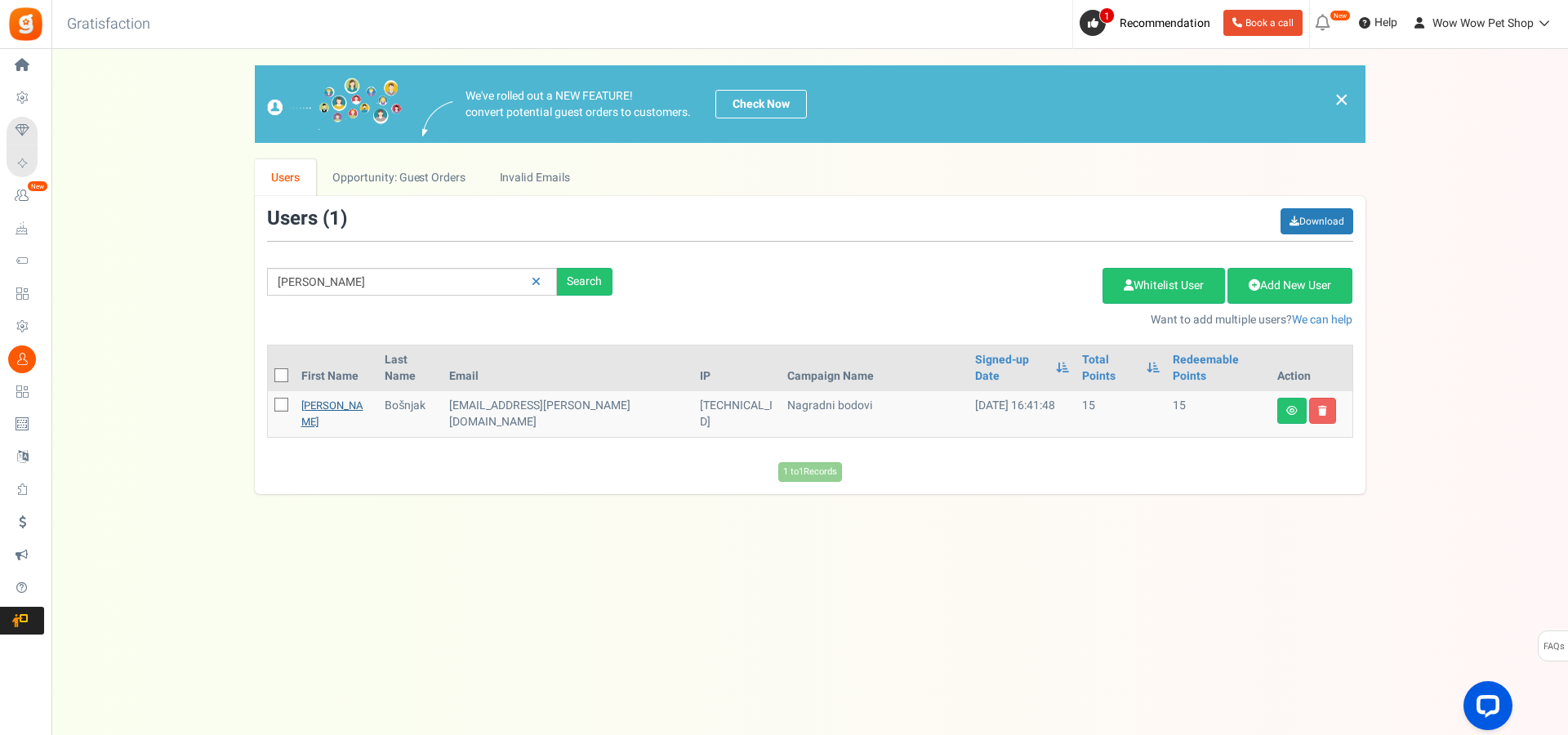
click at [318, 398] on link "Petra" at bounding box center [332, 413] width 62 height 31
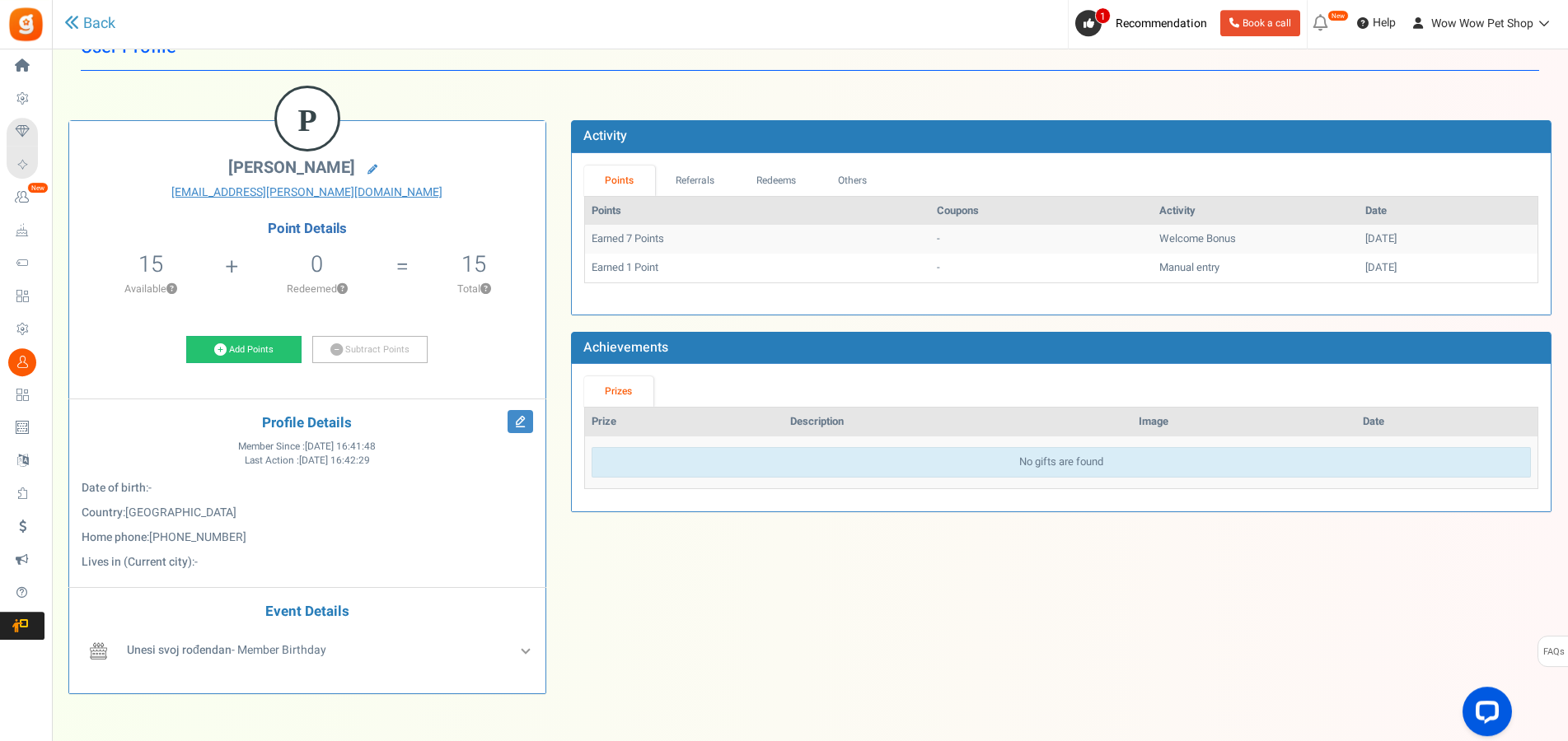
scroll to position [111, 0]
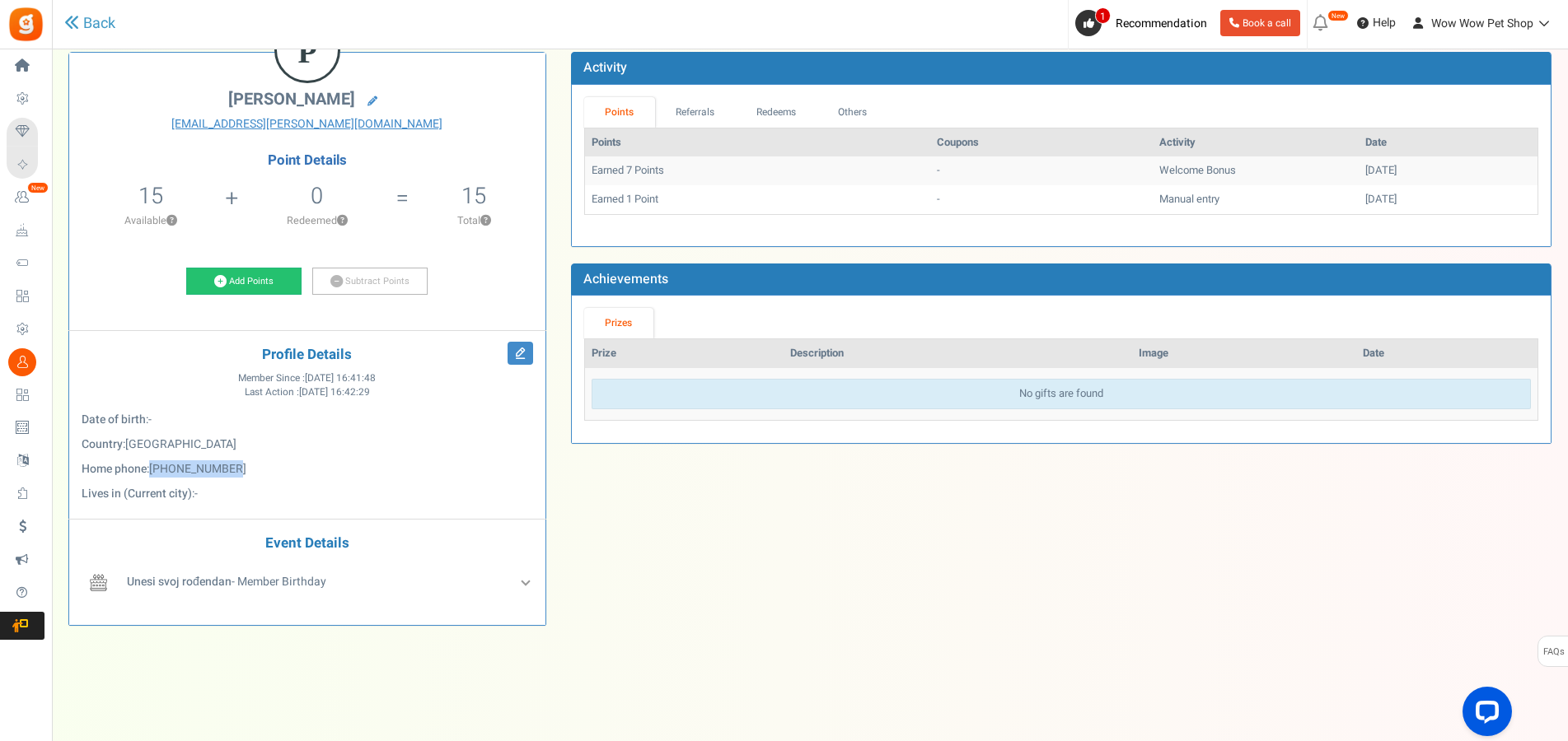
drag, startPoint x: 265, startPoint y: 472, endPoint x: 157, endPoint y: 469, distance: 108.0
click at [157, 469] on p "Home phone : +385977982850" at bounding box center [307, 469] width 451 height 16
copy span "+385977982850"
